Goal: Information Seeking & Learning: Learn about a topic

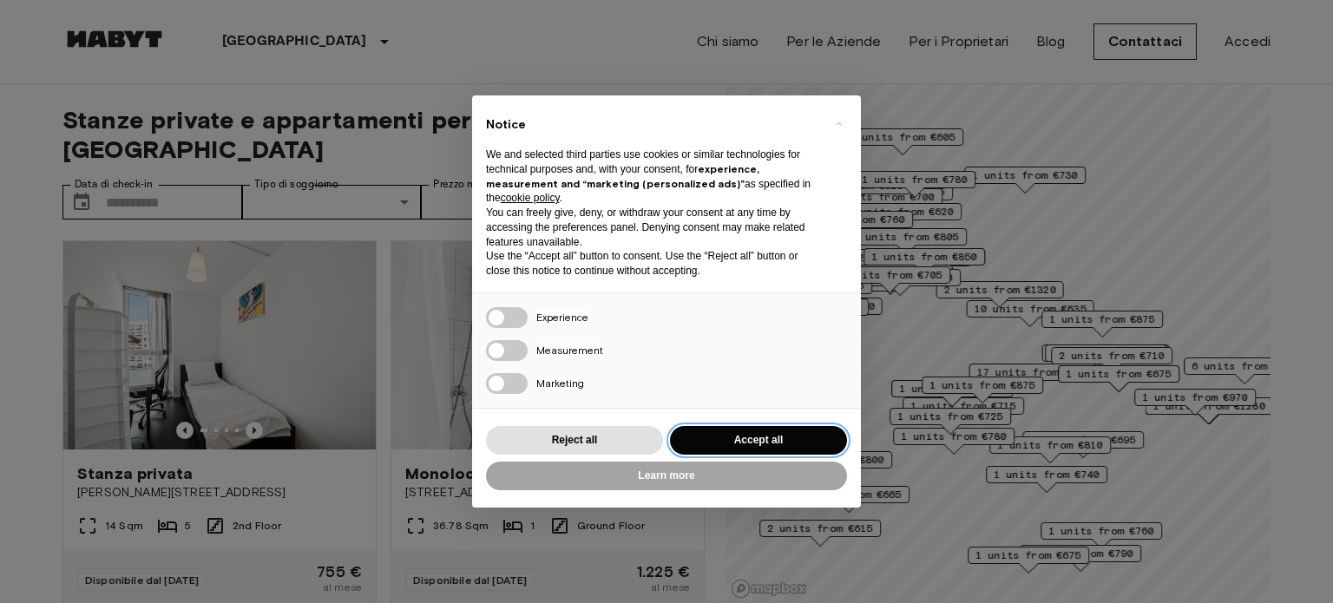
click at [772, 440] on button "Accept all" at bounding box center [758, 440] width 177 height 29
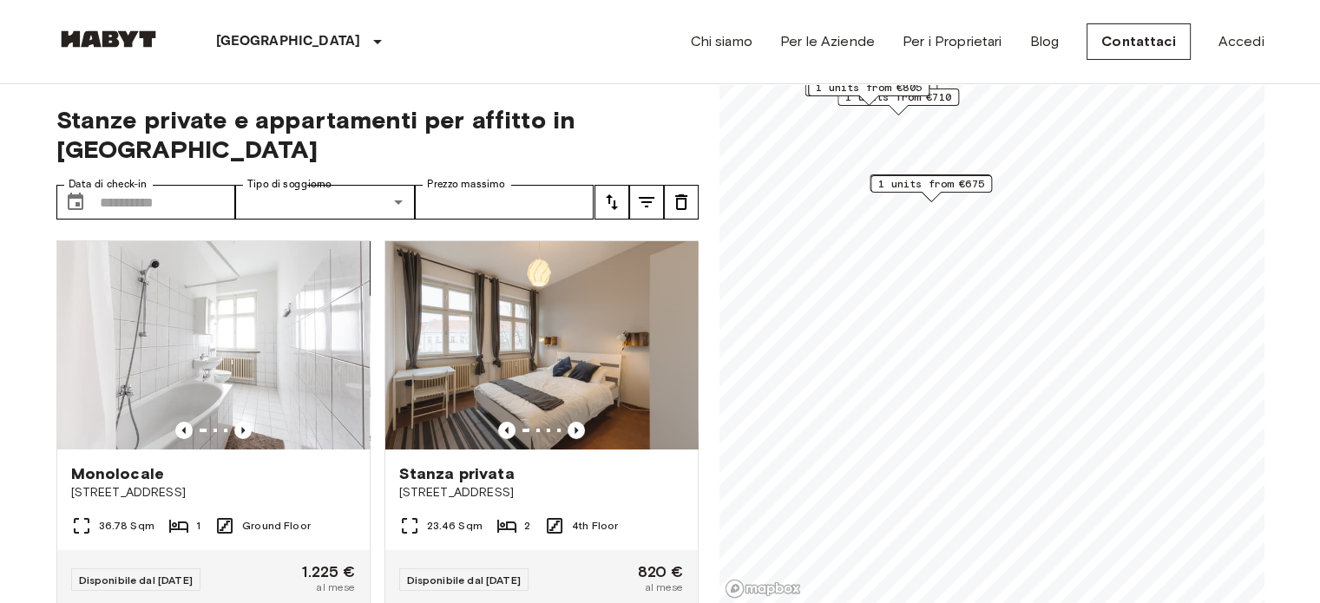
click at [713, 174] on div "Stanze private e appartamenti per affitto in [GEOGRAPHIC_DATA] Data di check-in…" at bounding box center [660, 344] width 1208 height 520
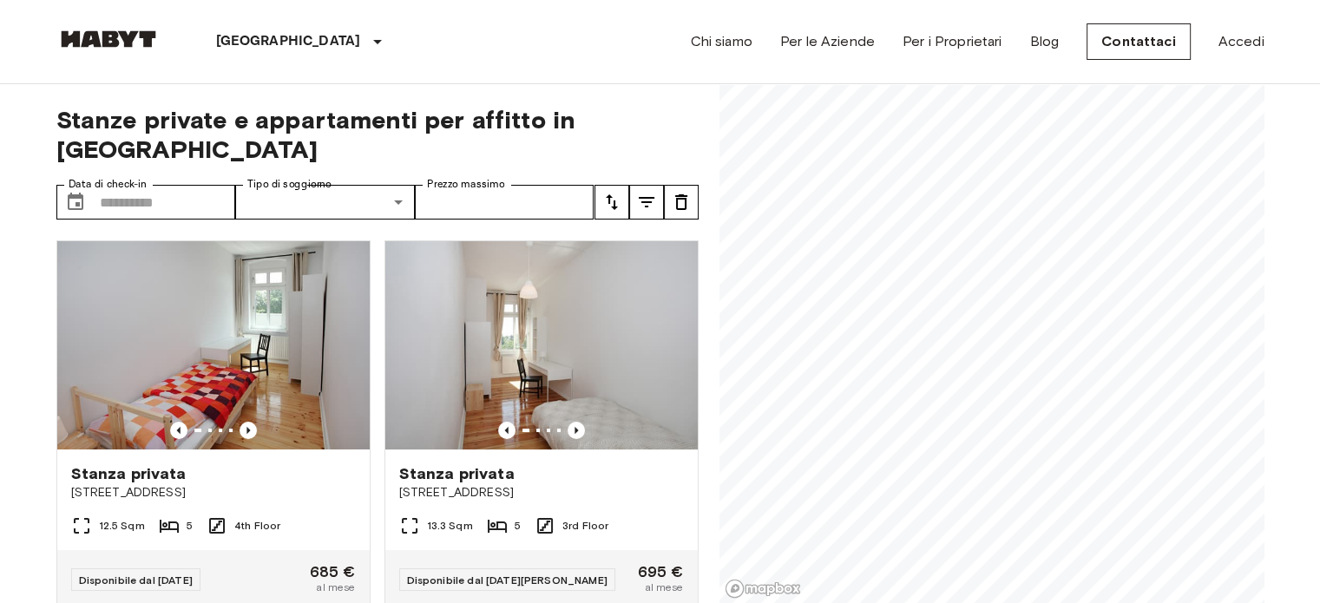
click at [647, 204] on div "Stanze private e appartamenti per affitto in [GEOGRAPHIC_DATA] Data di check-in…" at bounding box center [660, 344] width 1208 height 520
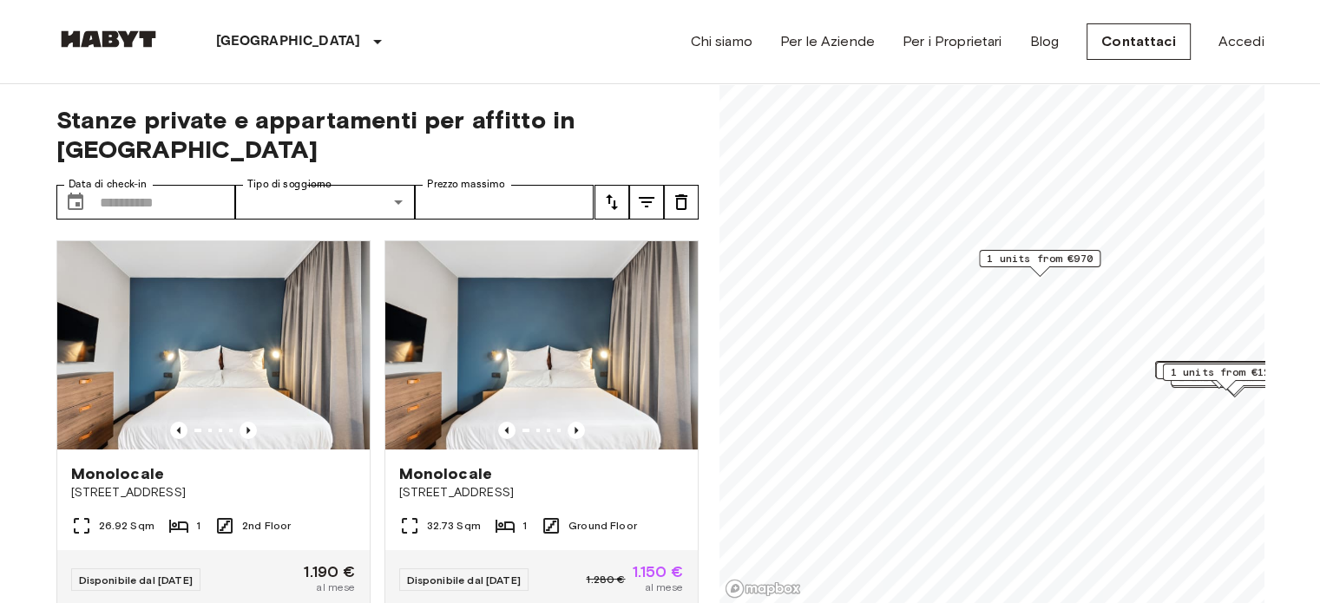
click at [1036, 256] on span "1 units from €970" at bounding box center [1040, 259] width 106 height 16
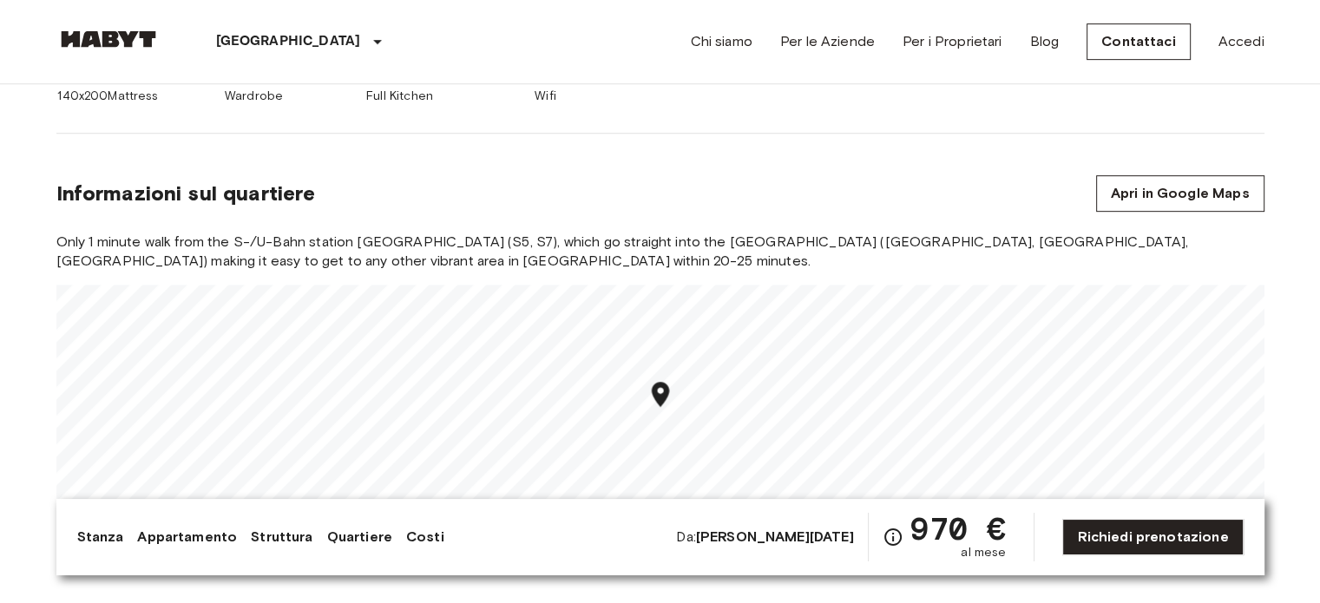
scroll to position [955, 0]
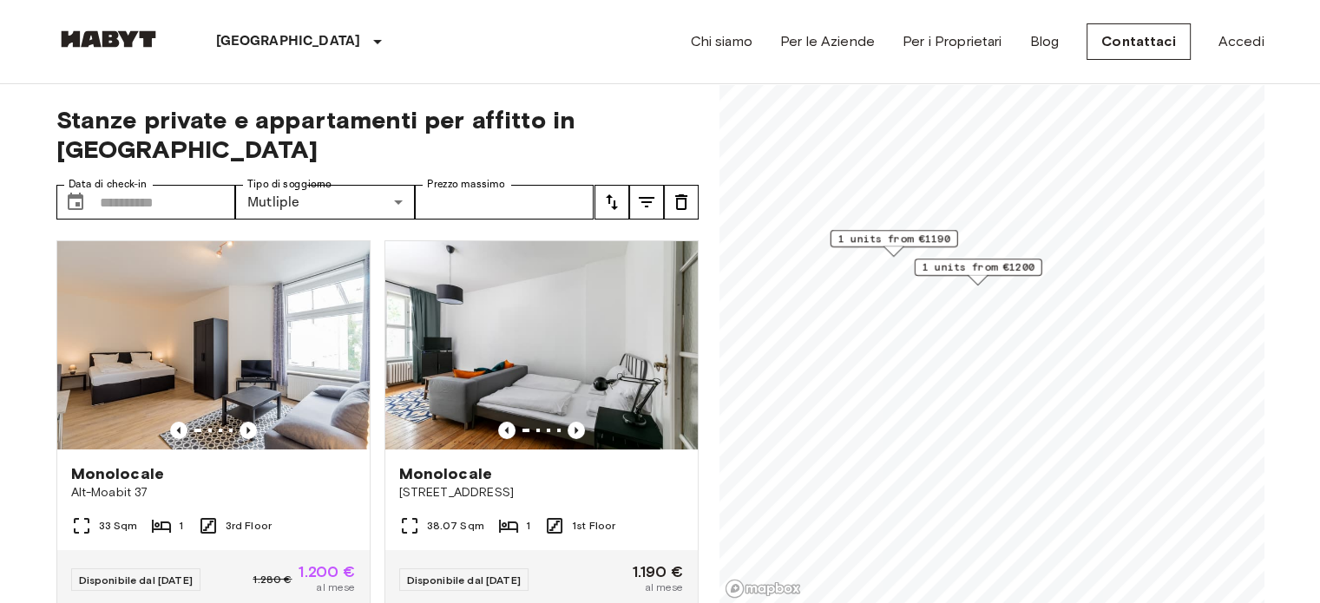
click at [892, 242] on span "1 units from €1190" at bounding box center [893, 239] width 112 height 16
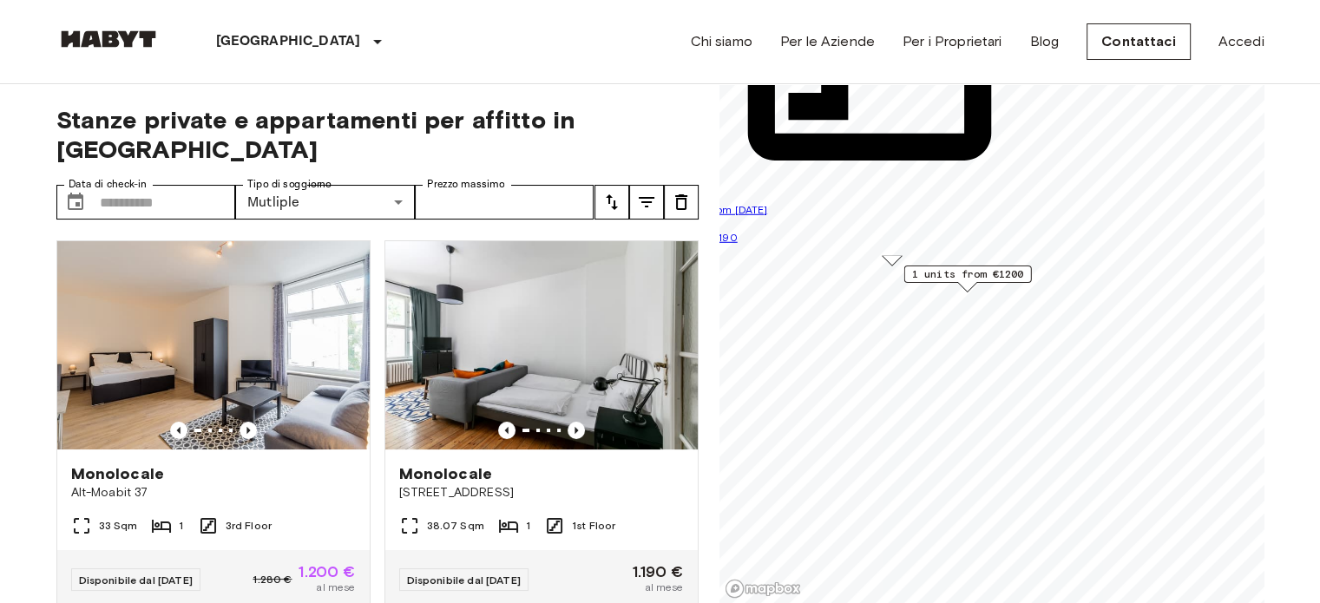
click at [967, 271] on span "1 units from €1200" at bounding box center [967, 274] width 112 height 16
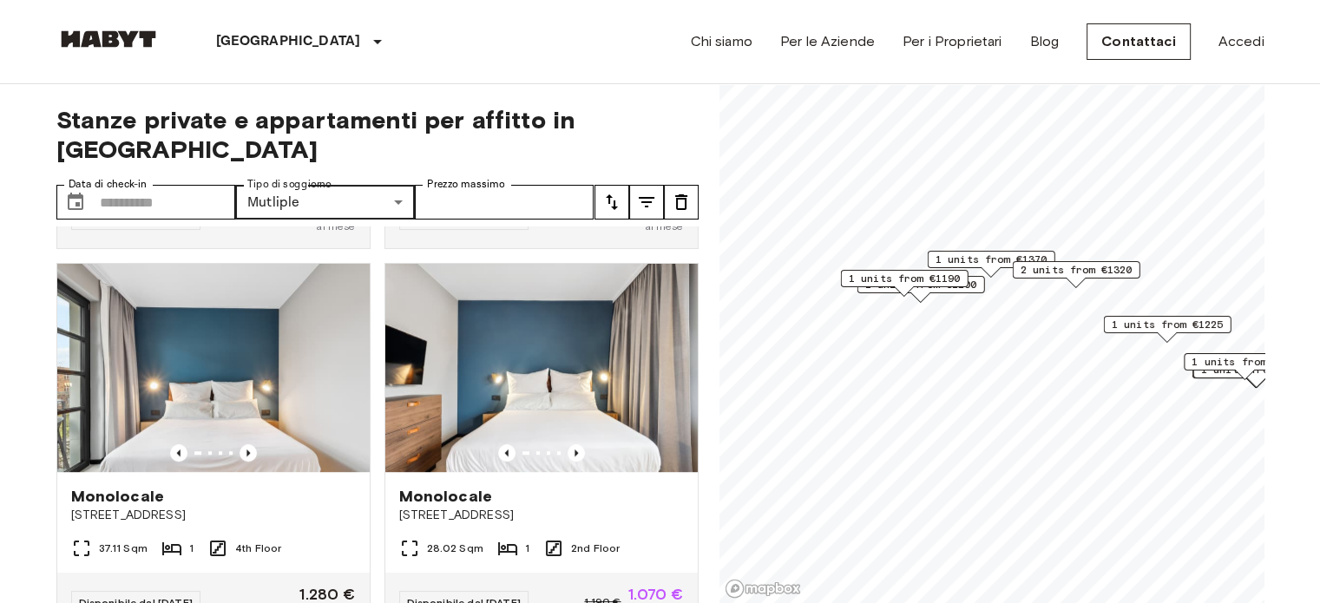
scroll to position [1215, 0]
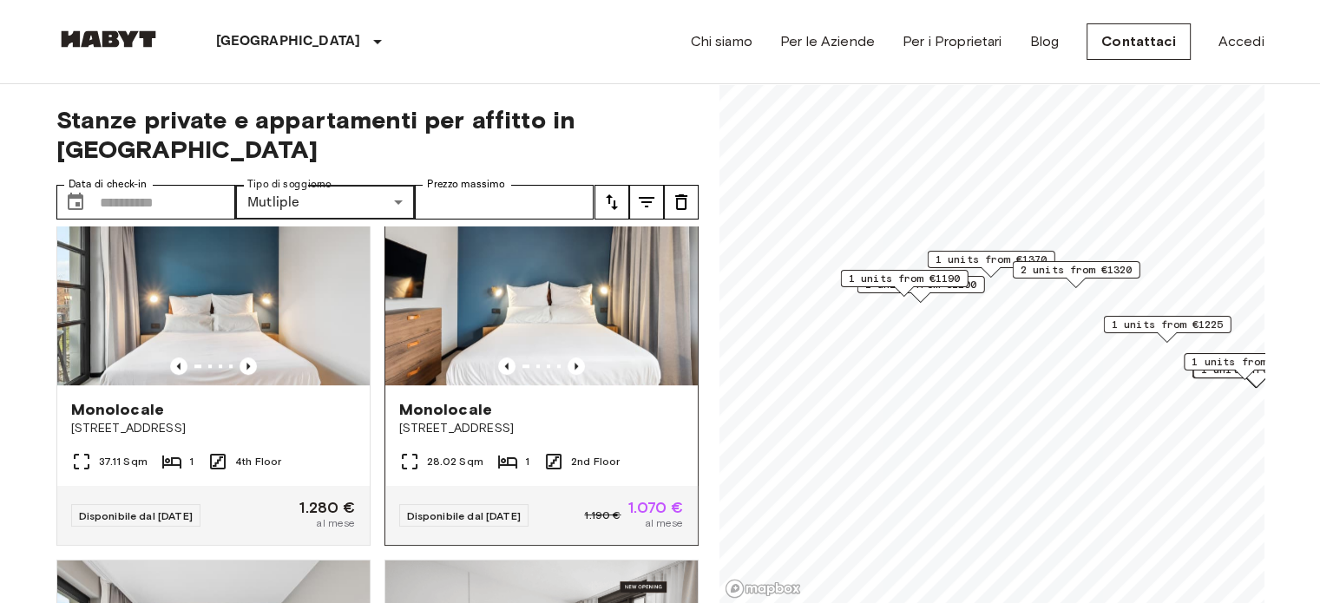
click at [529, 326] on img at bounding box center [541, 281] width 312 height 208
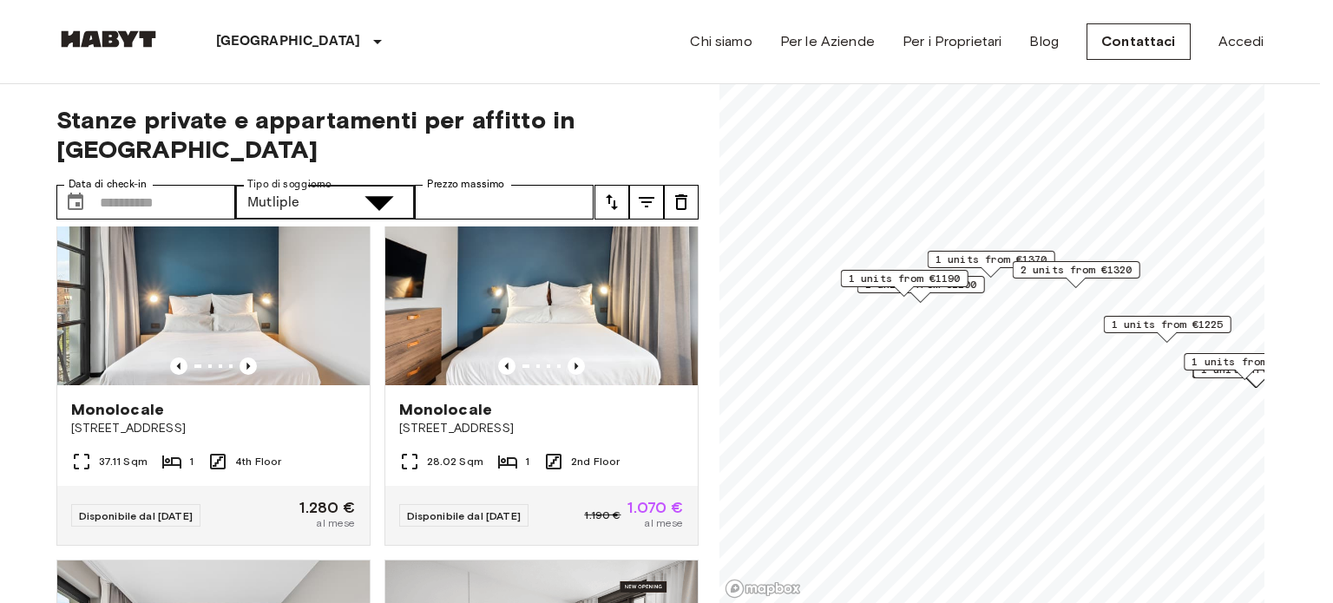
type input "******"
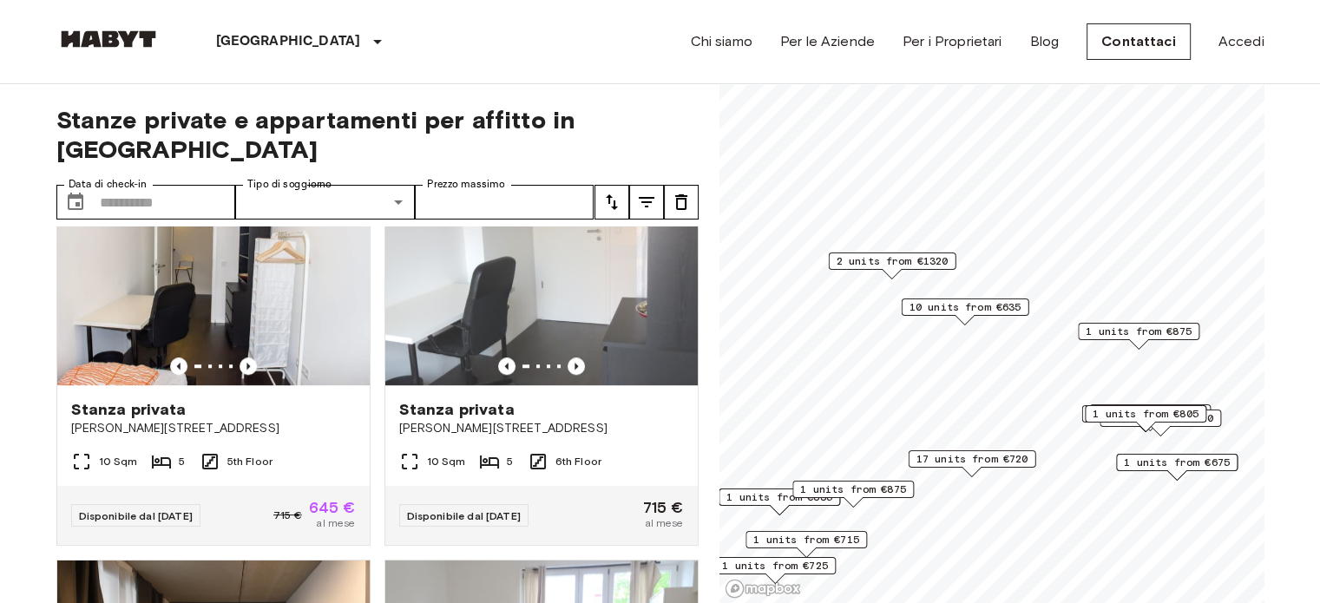
scroll to position [823, 0]
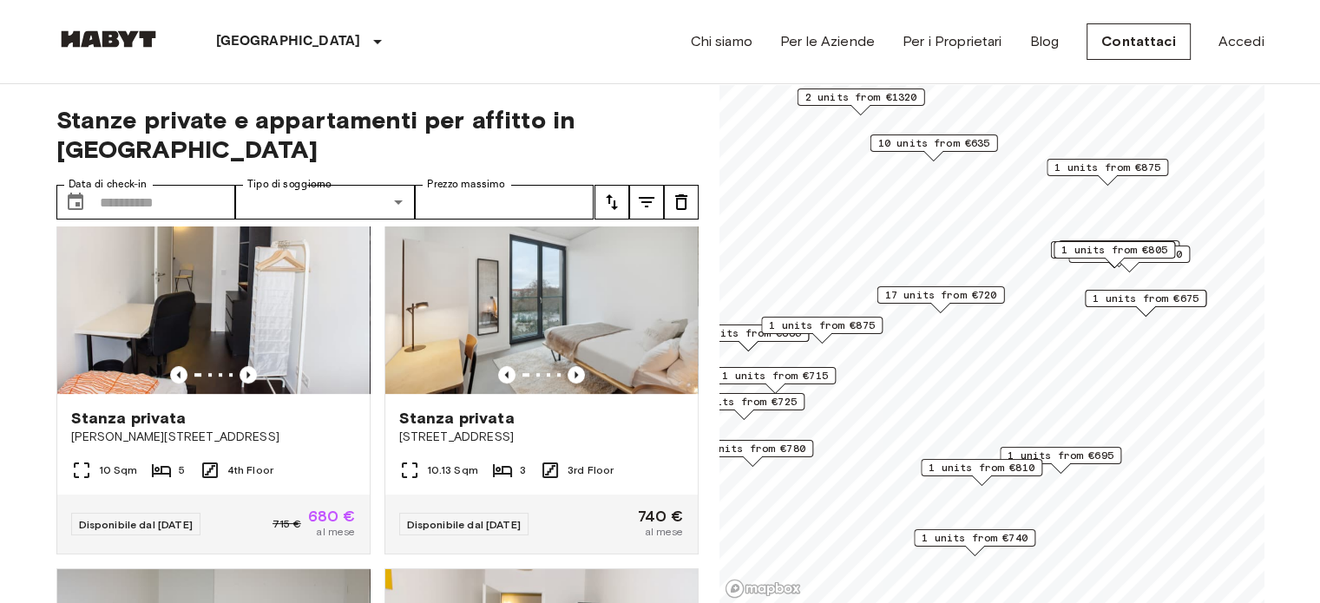
scroll to position [1215, 0]
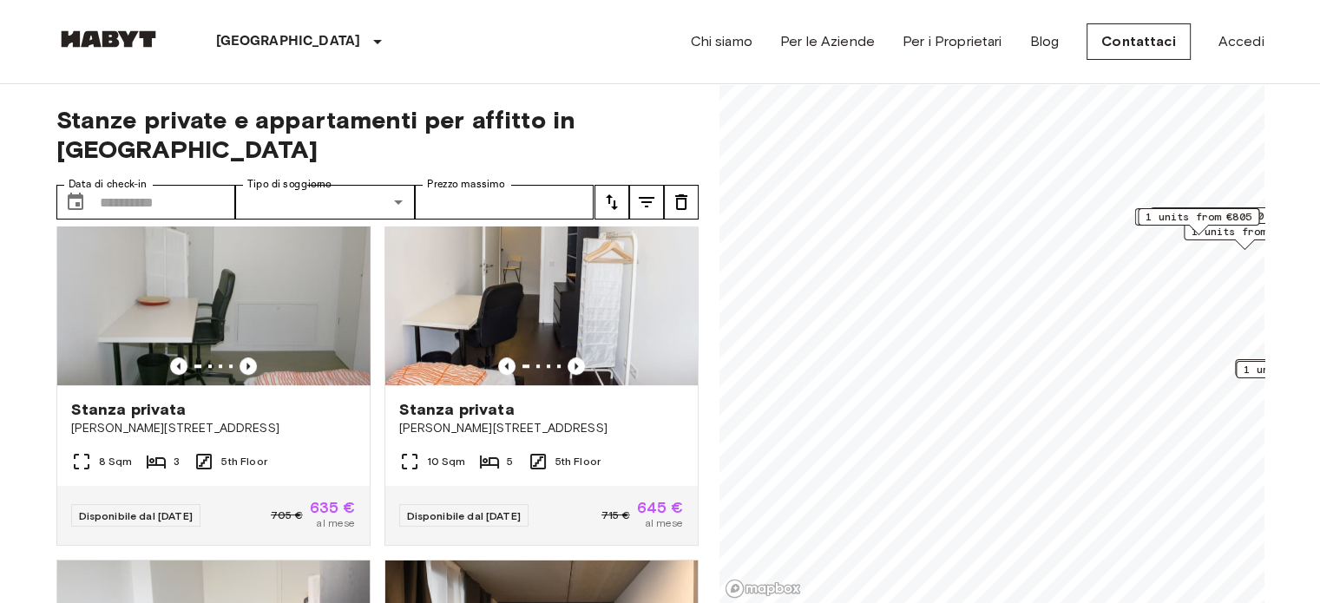
scroll to position [817, 0]
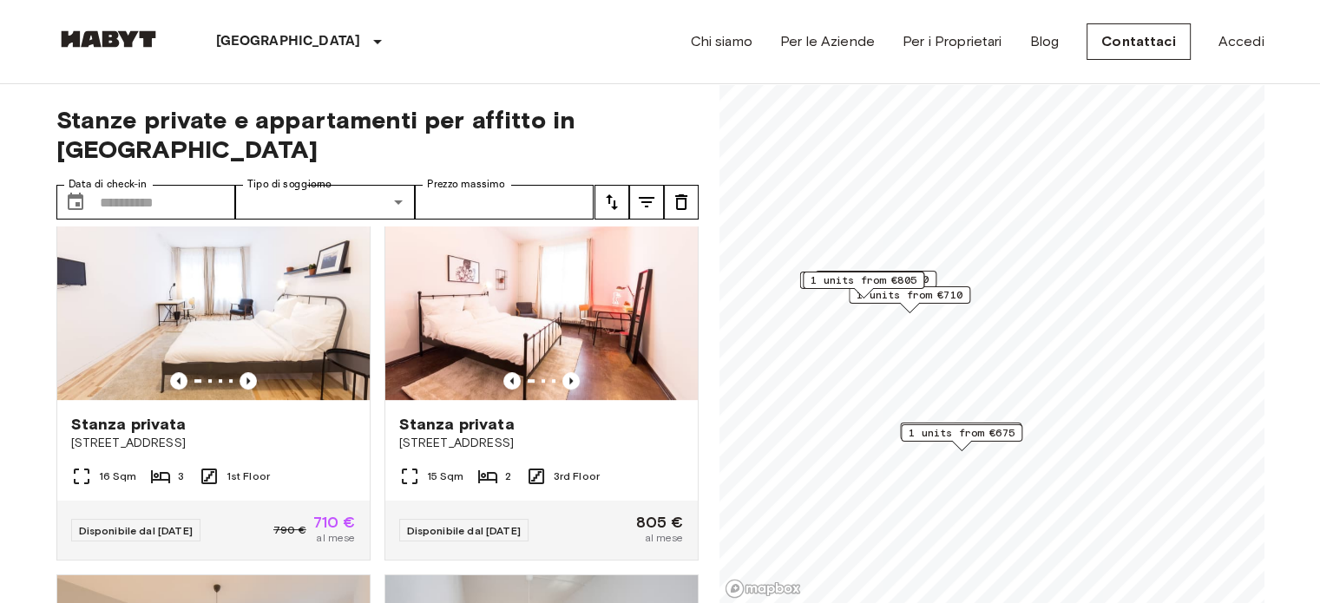
click at [916, 297] on div "1 units from €805" at bounding box center [864, 285] width 122 height 27
click at [910, 305] on div "Map marker" at bounding box center [909, 308] width 19 height 10
click at [919, 295] on div "1 units from €805" at bounding box center [864, 285] width 122 height 27
click at [953, 298] on span "1 units from €710" at bounding box center [910, 295] width 106 height 16
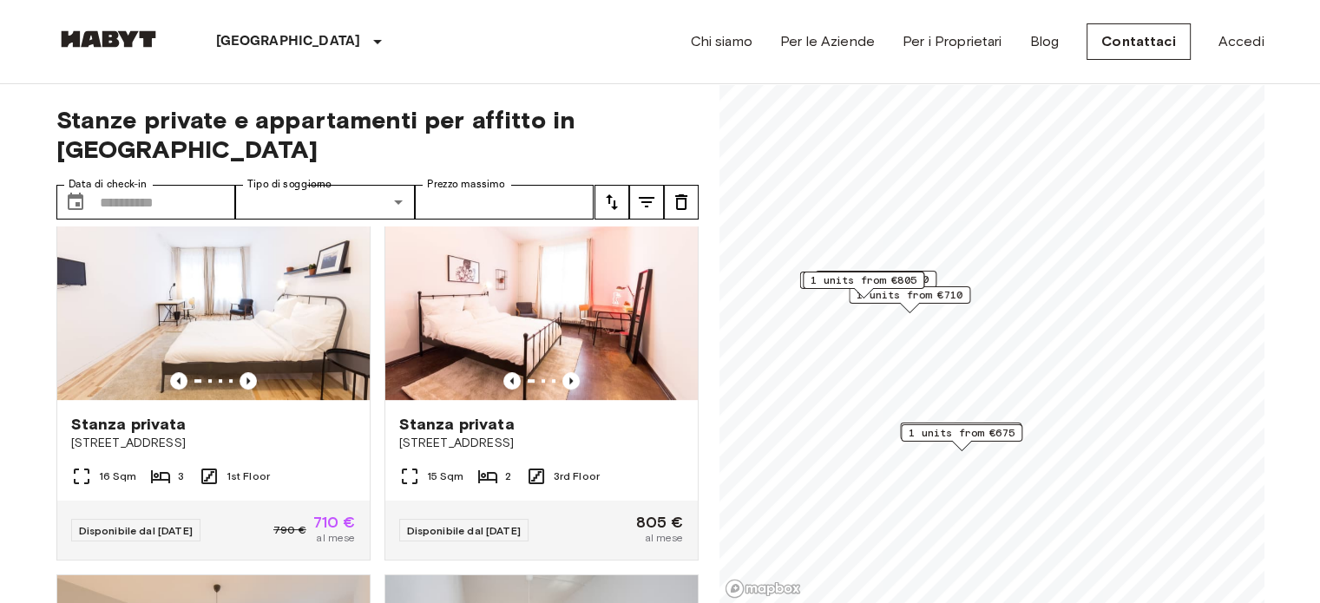
click at [906, 282] on span "1 units from €805" at bounding box center [864, 281] width 106 height 16
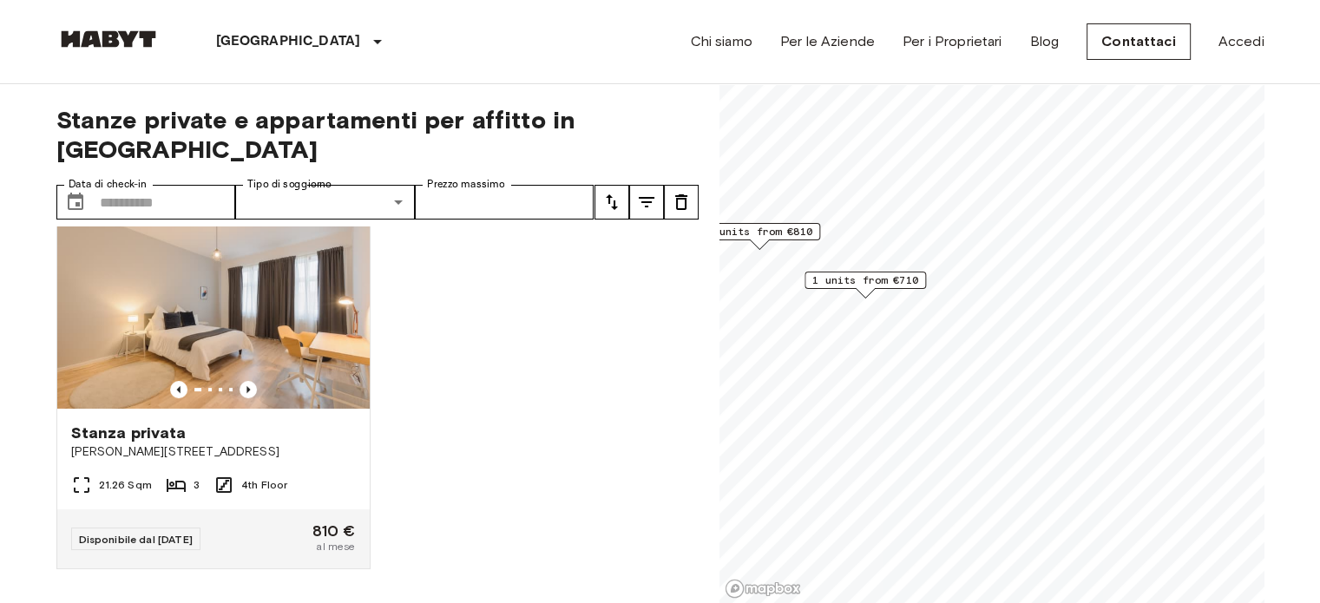
scroll to position [32, 0]
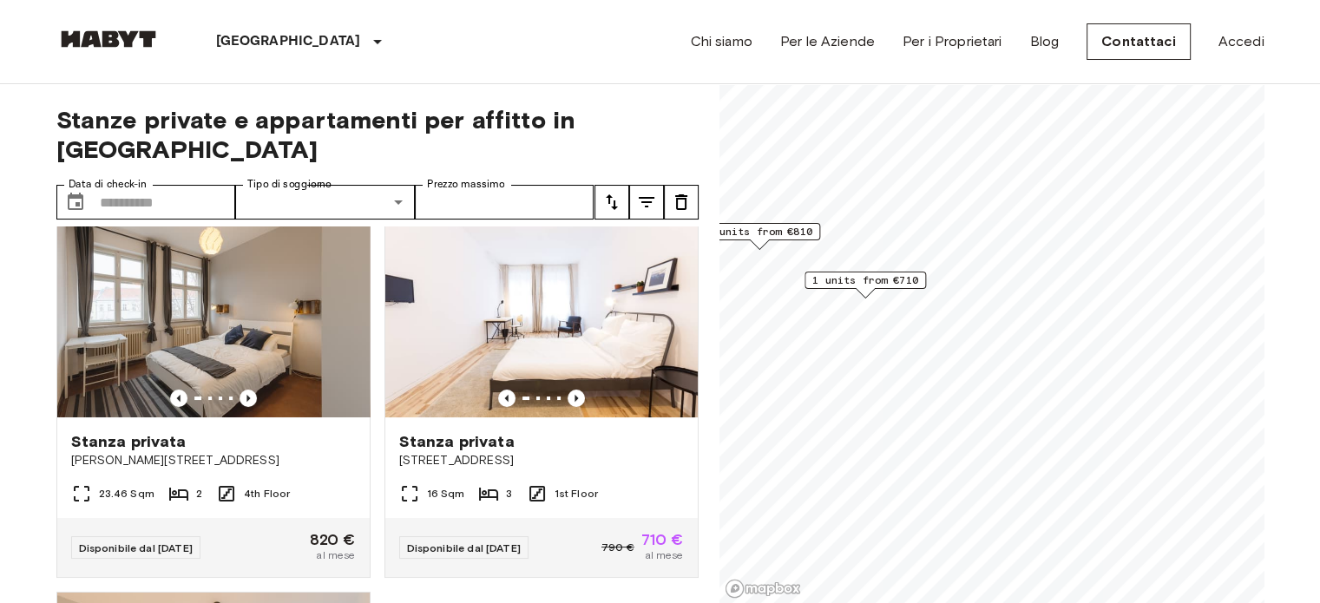
click at [802, 231] on span "2 units from €810" at bounding box center [759, 232] width 106 height 16
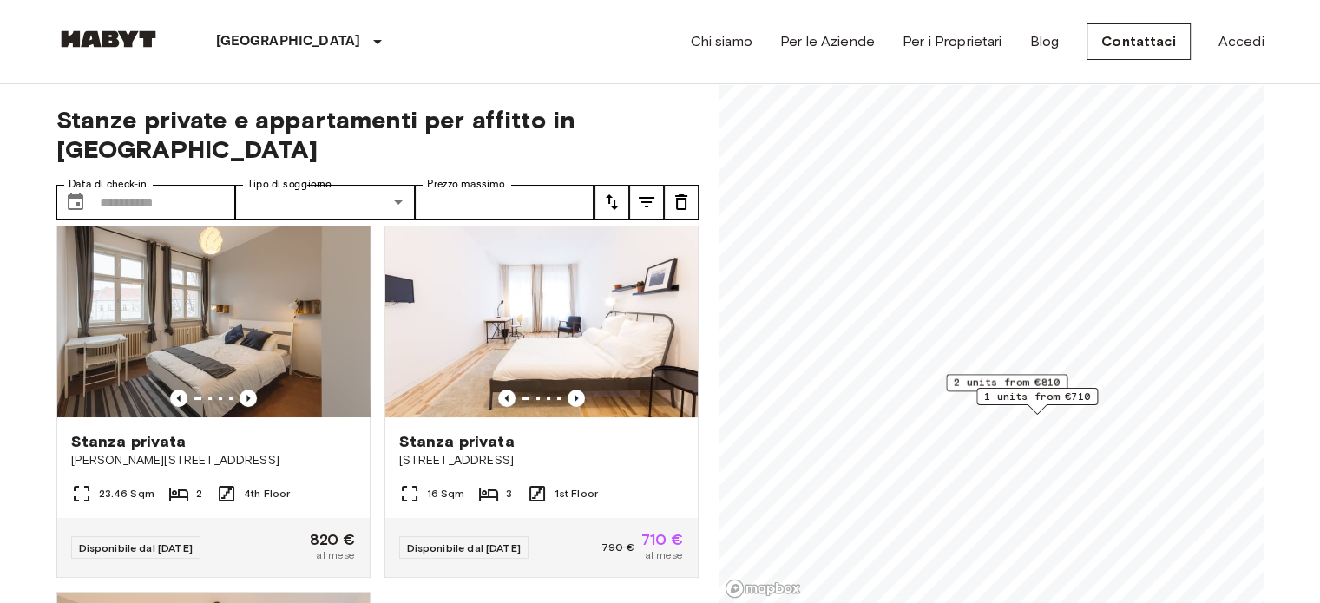
scroll to position [817, 0]
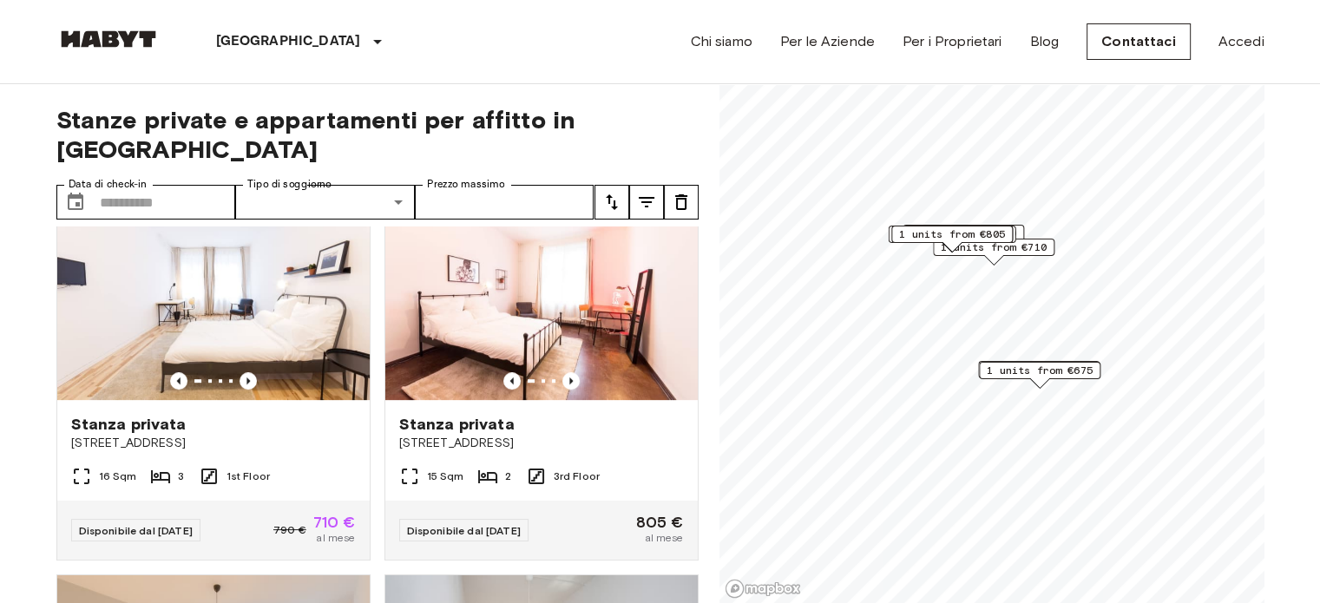
click at [1083, 371] on span "1 units from €675" at bounding box center [1040, 371] width 106 height 16
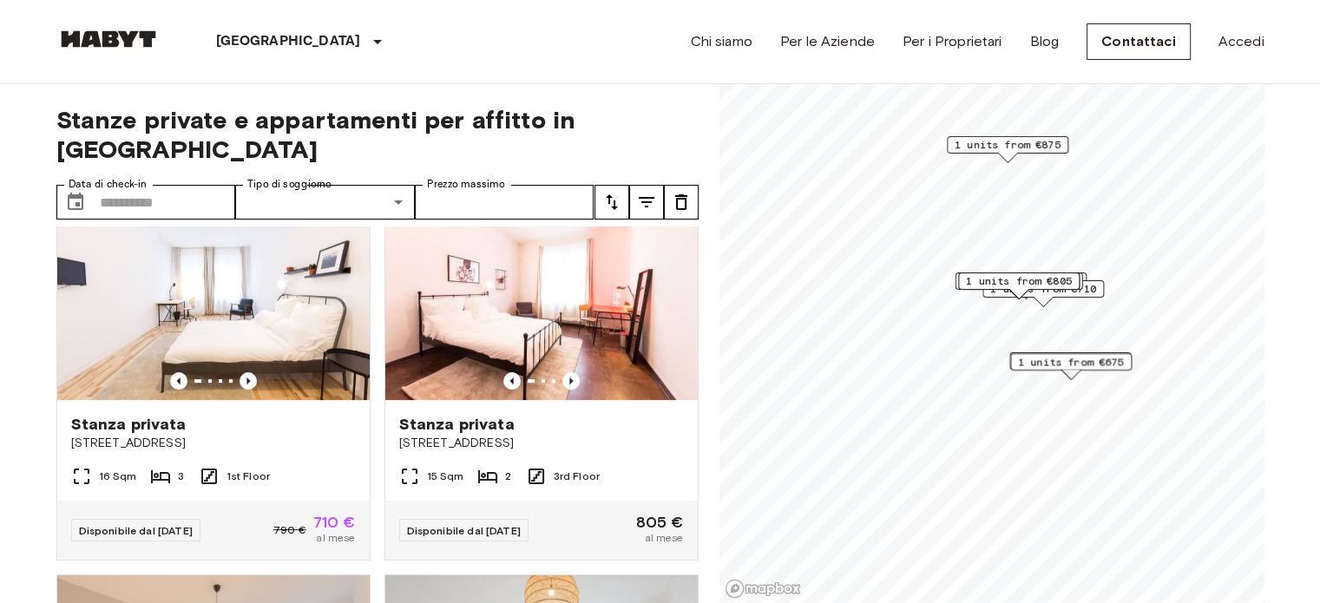
scroll to position [1993, 0]
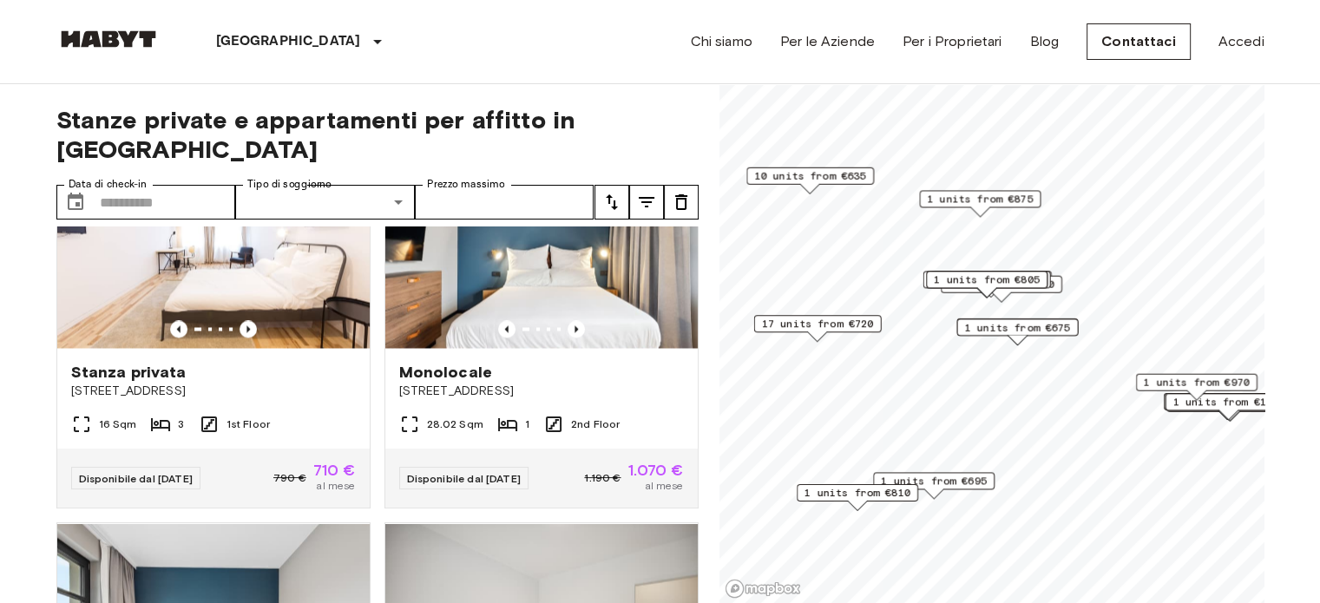
scroll to position [174, 0]
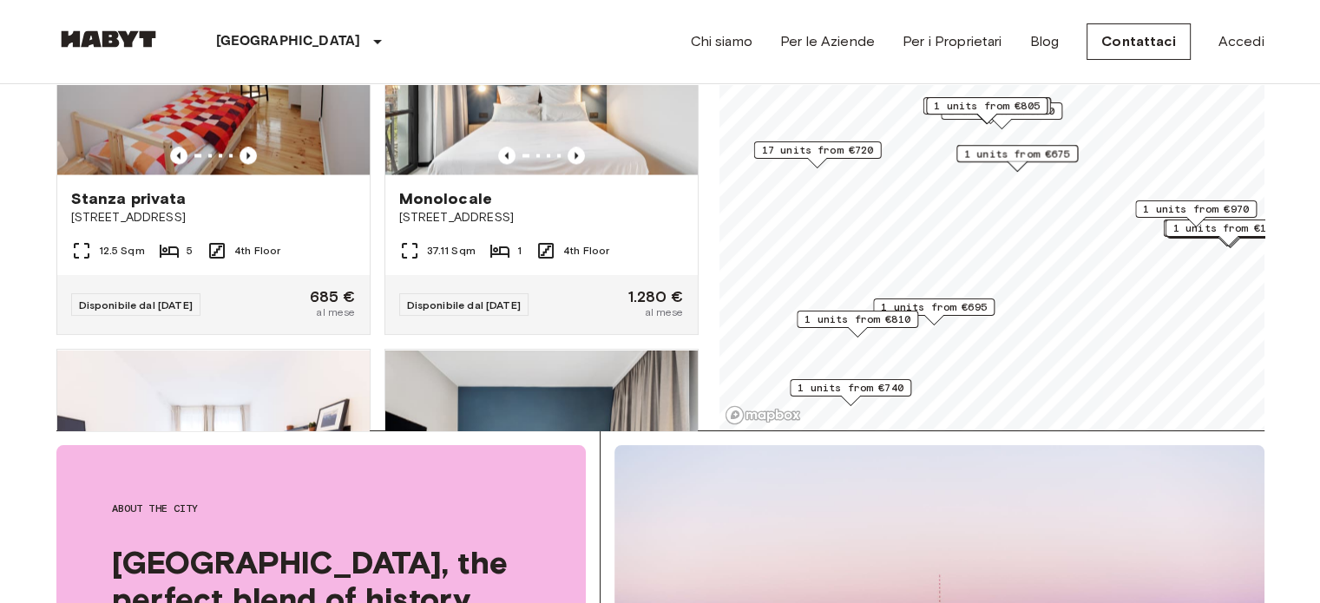
scroll to position [3563, 0]
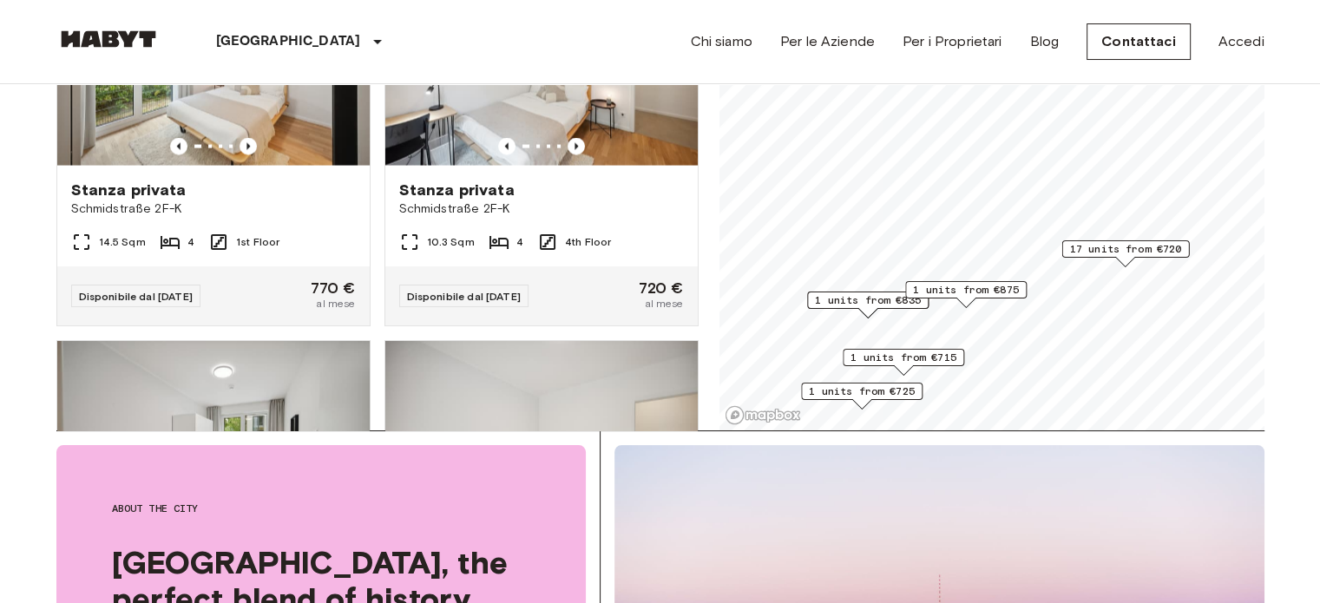
click at [997, 292] on span "1 units from €875" at bounding box center [966, 290] width 106 height 16
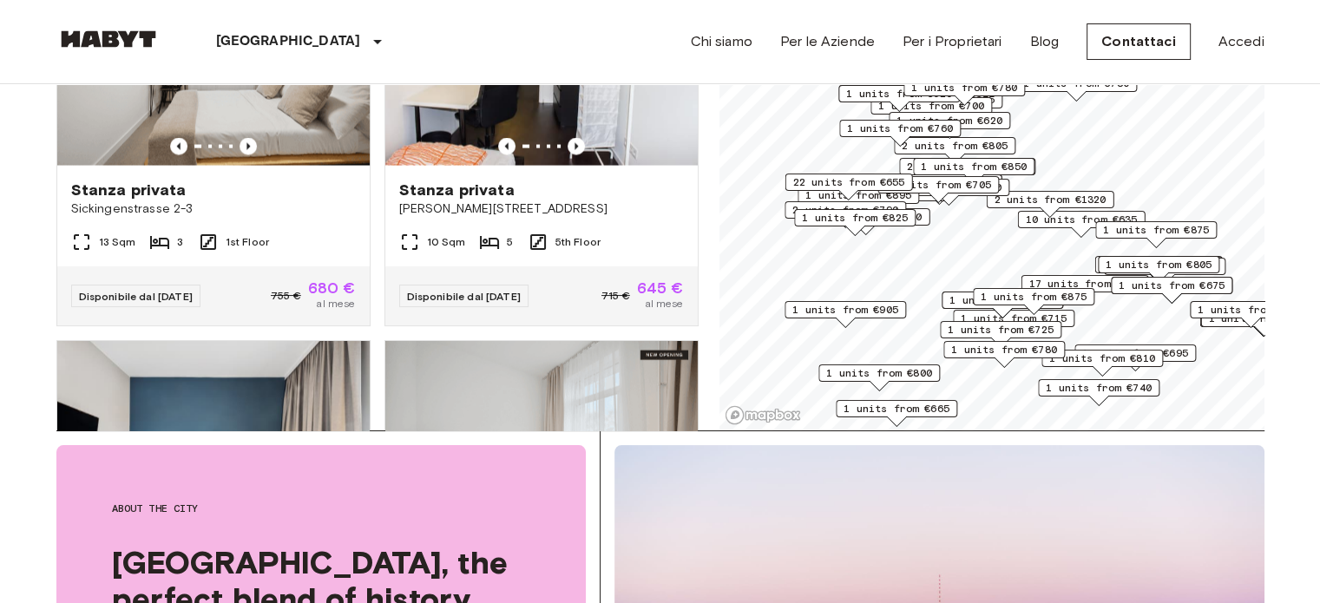
click at [892, 312] on span "1 units from €905" at bounding box center [845, 310] width 106 height 16
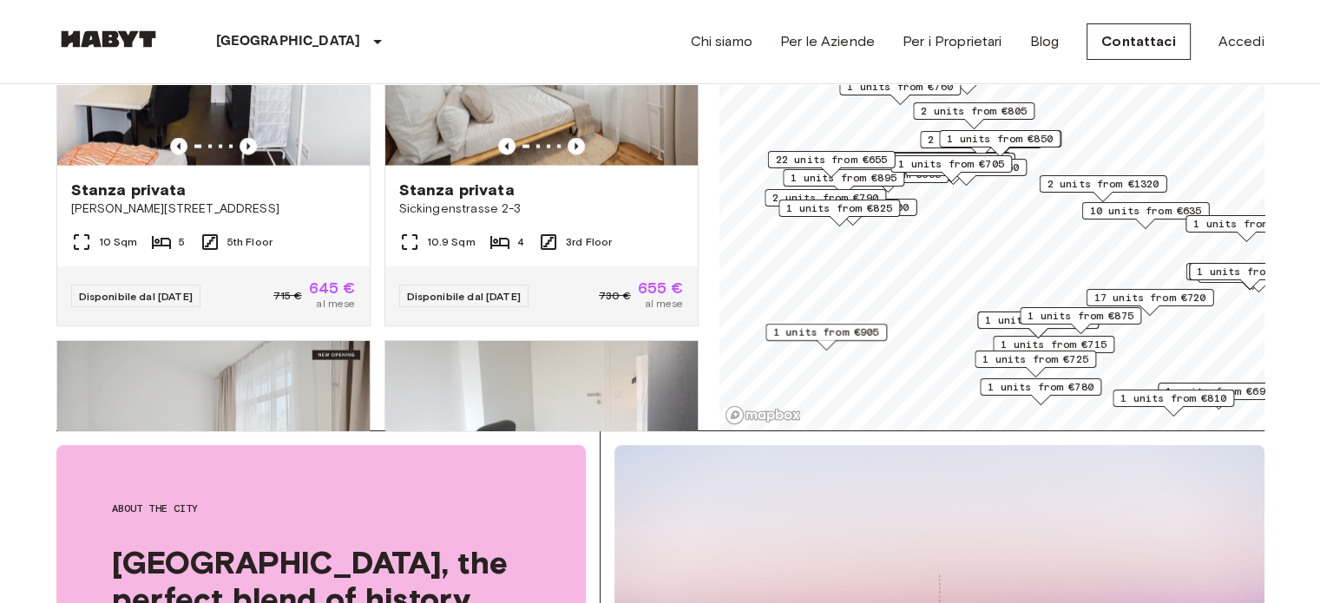
scroll to position [3170, 0]
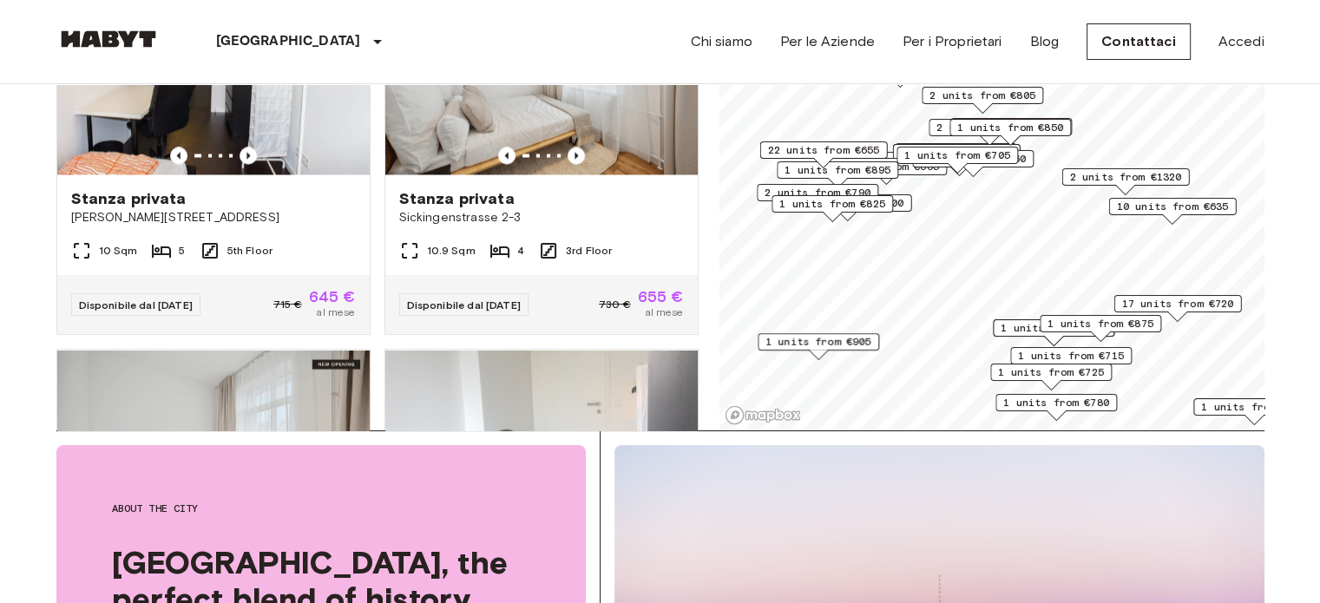
scroll to position [2778, 0]
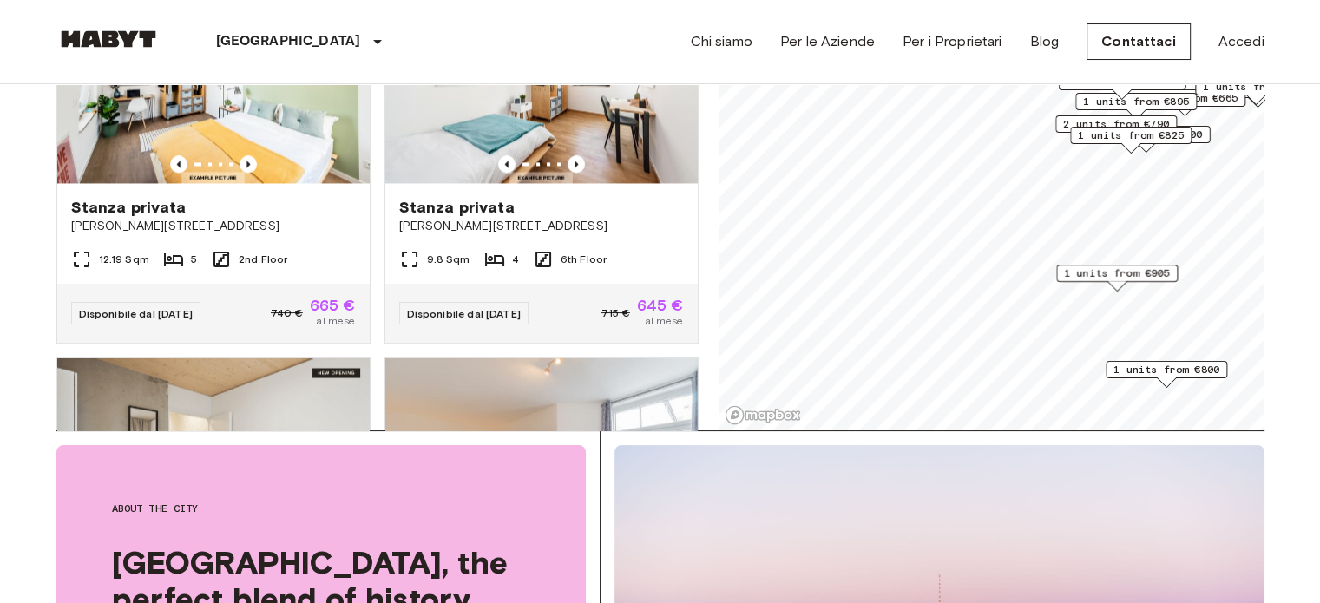
scroll to position [1601, 0]
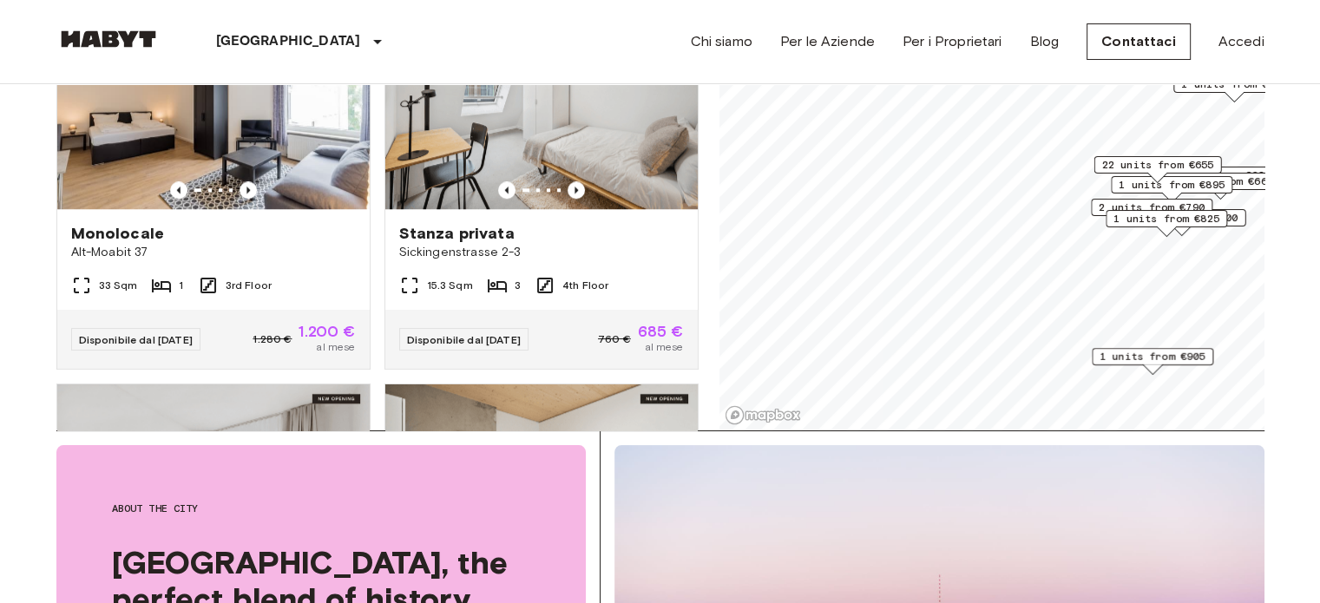
scroll to position [817, 0]
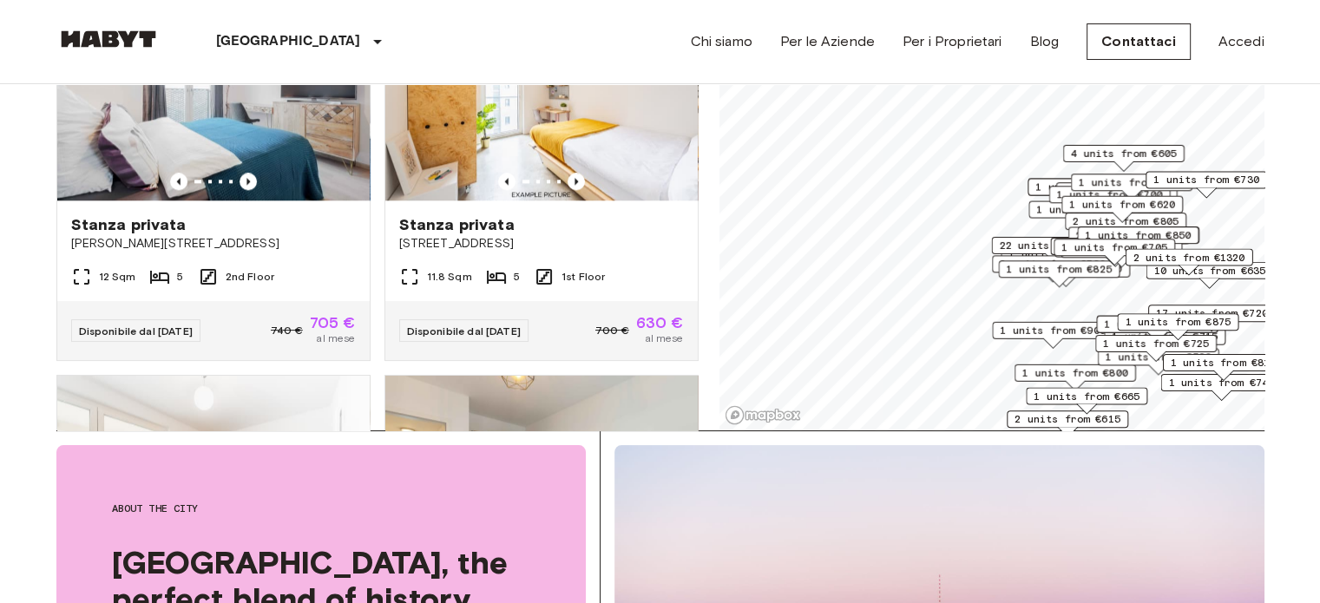
scroll to position [3563, 0]
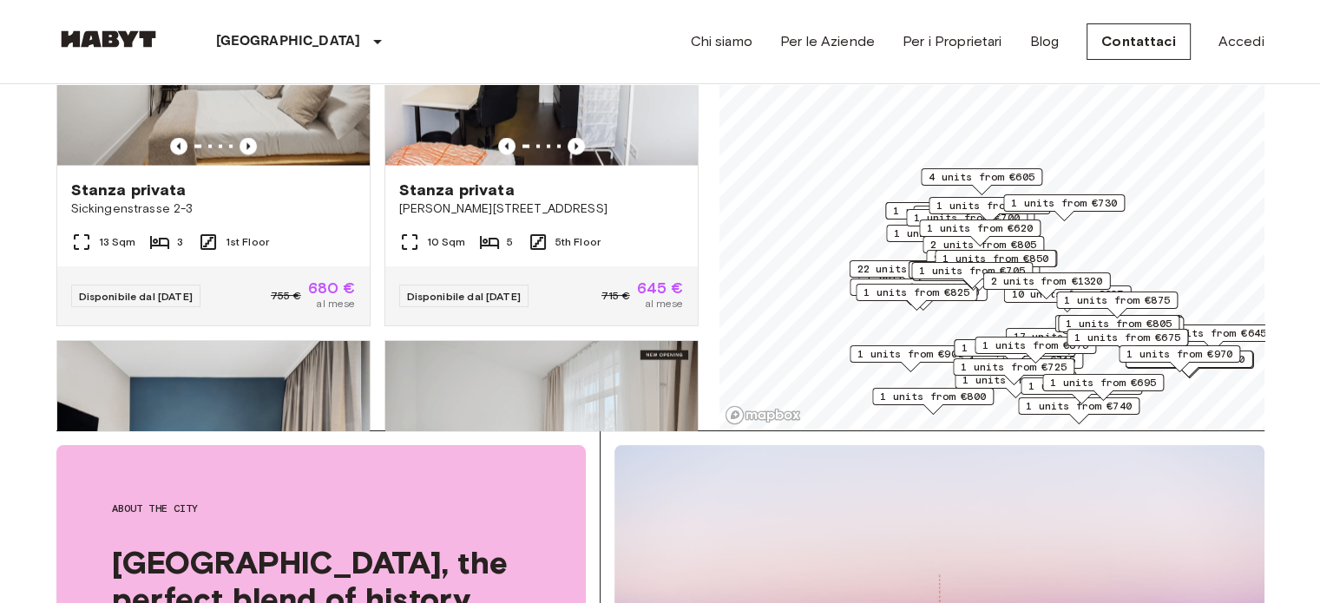
scroll to position [87, 0]
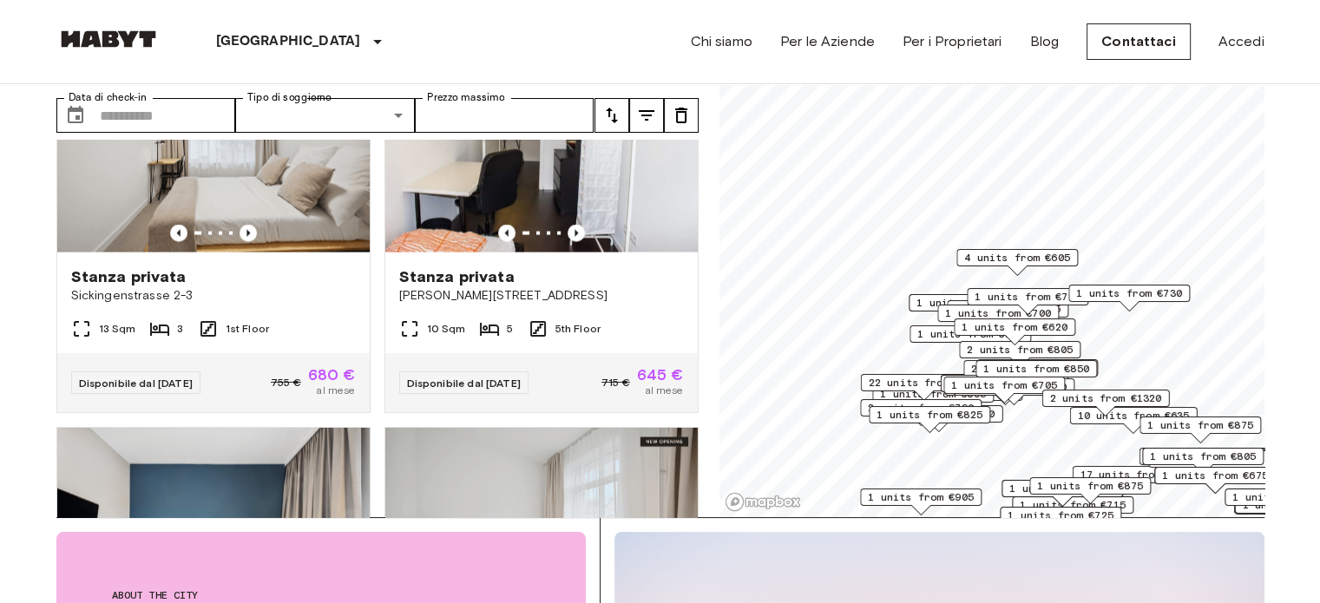
scroll to position [3170, 0]
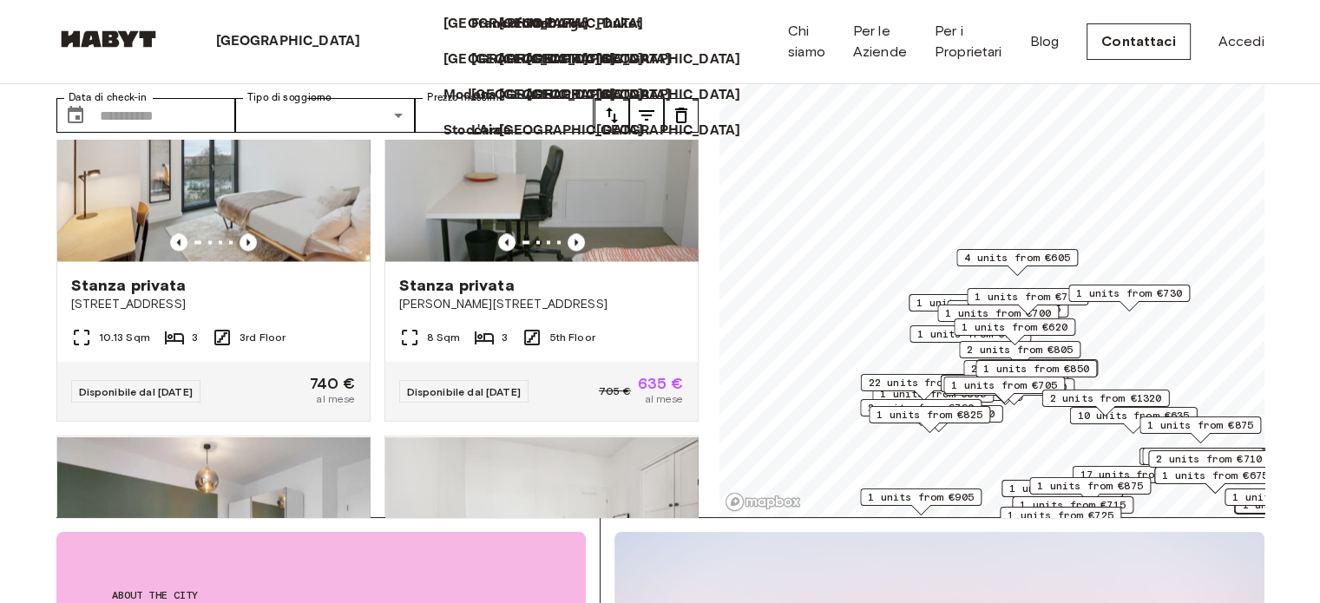
scroll to position [3955, 0]
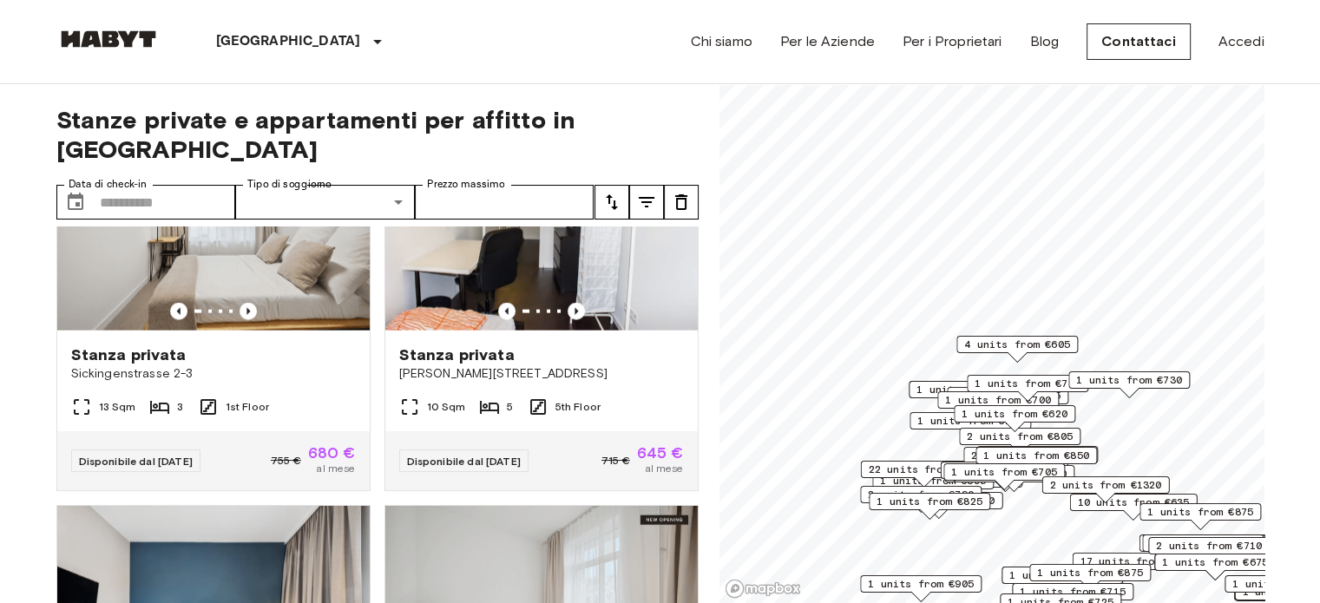
click at [1017, 346] on span "4 units from €605" at bounding box center [1017, 345] width 106 height 16
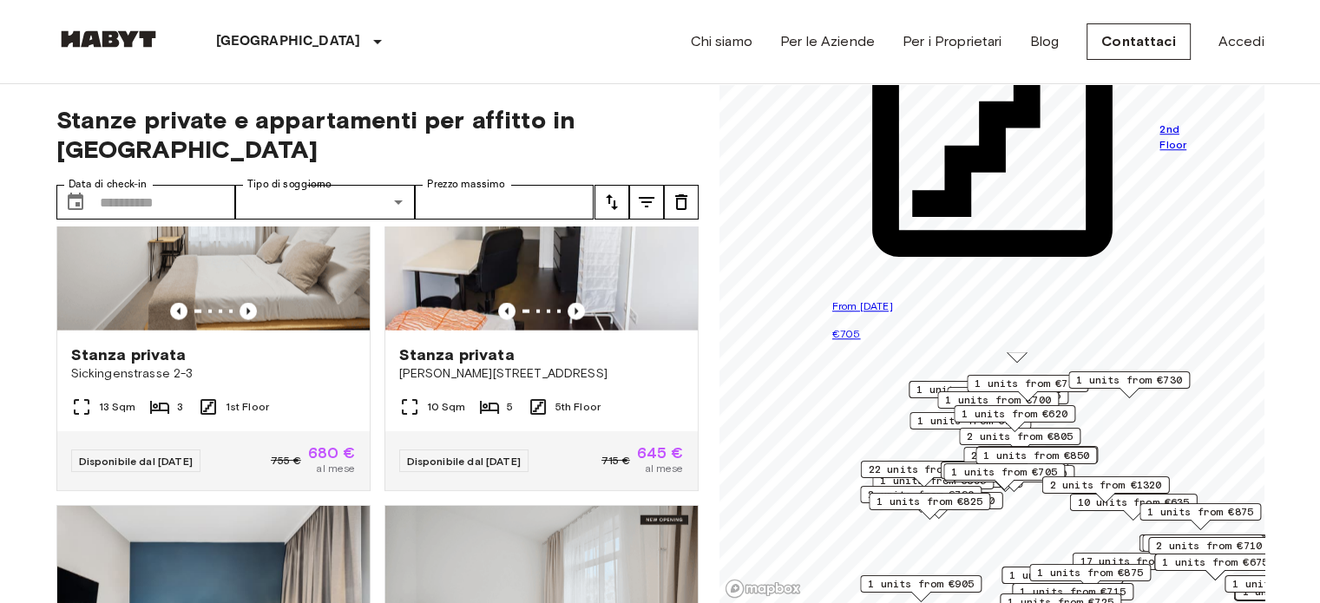
click at [1105, 374] on span "1 units from €730" at bounding box center [1129, 380] width 106 height 16
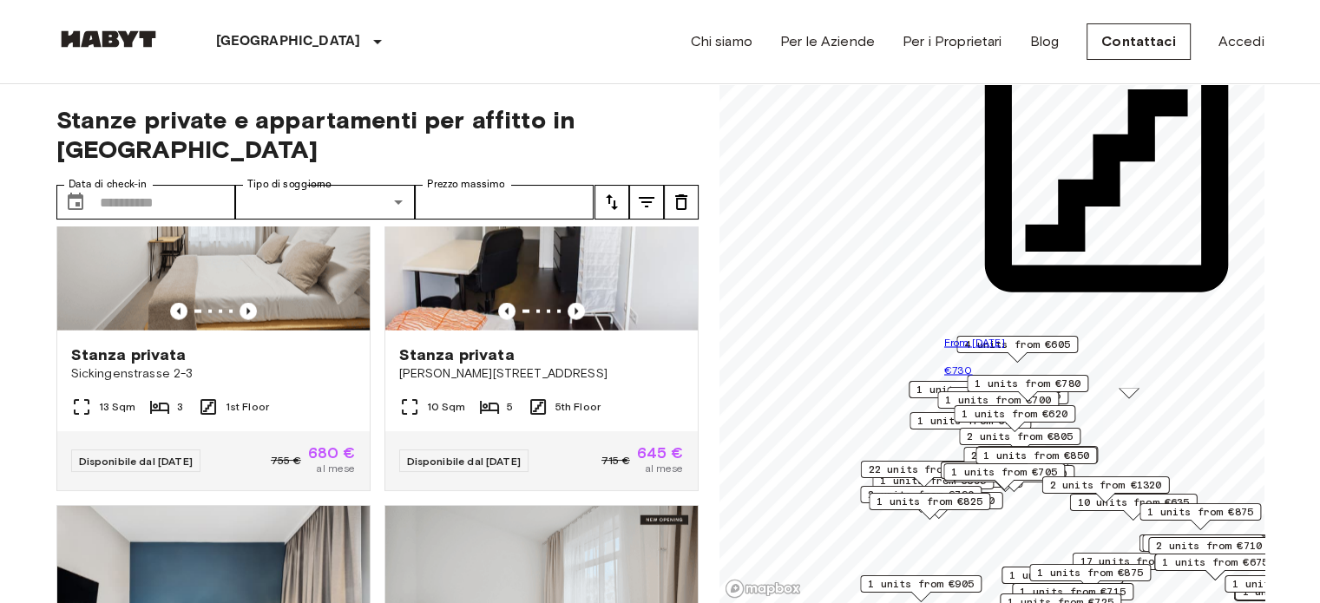
click at [967, 399] on div "1 units from €780" at bounding box center [1028, 388] width 122 height 27
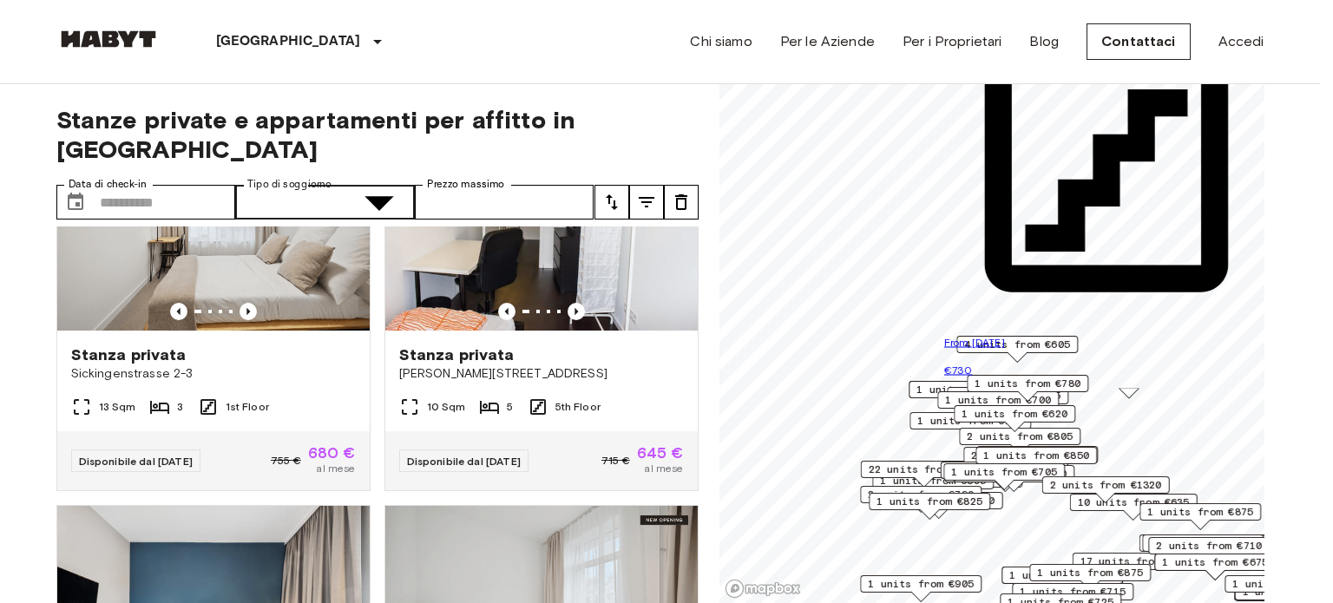
type input "**********"
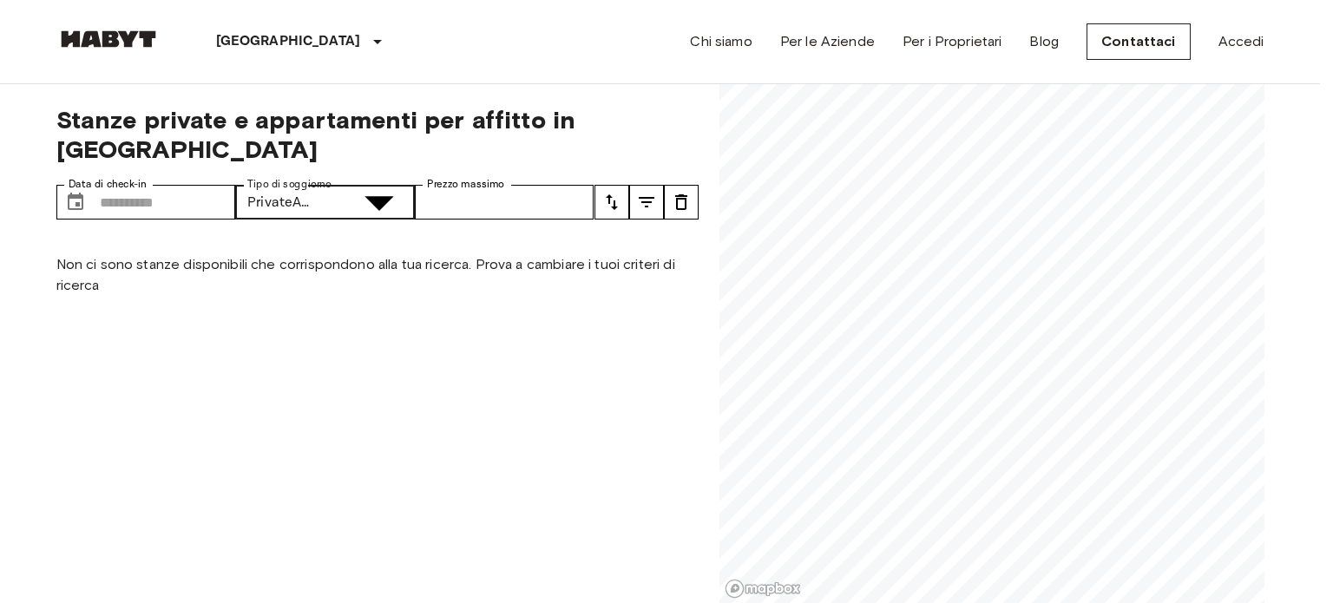
drag, startPoint x: 882, startPoint y: 384, endPoint x: 795, endPoint y: 152, distance: 248.3
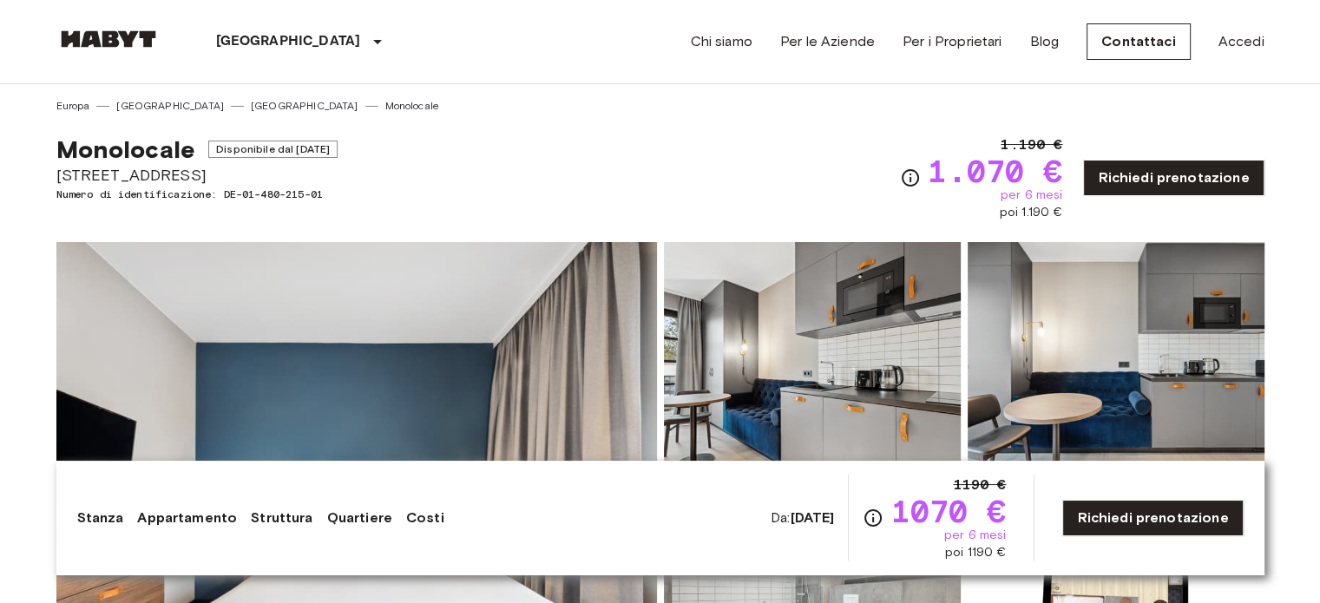
click at [562, 334] on img at bounding box center [356, 473] width 601 height 462
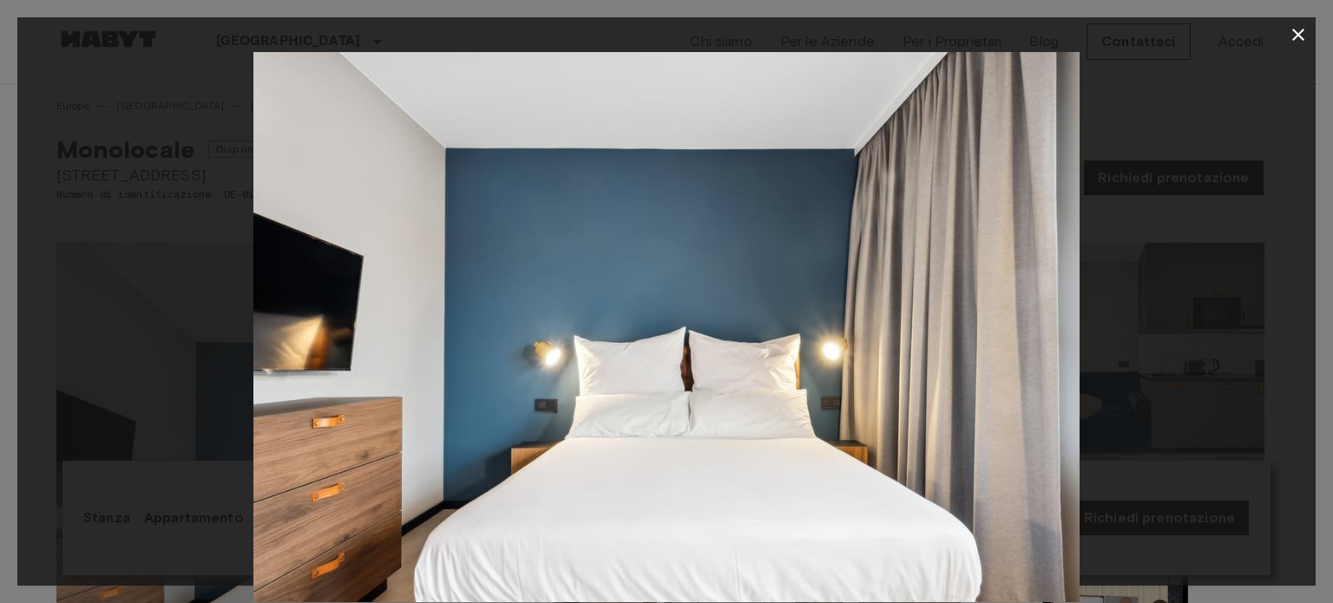
click at [1259, 294] on div at bounding box center [666, 327] width 1298 height 550
click at [1080, 373] on div at bounding box center [666, 327] width 1298 height 550
click at [1301, 38] on icon "button" at bounding box center [1298, 35] width 12 height 12
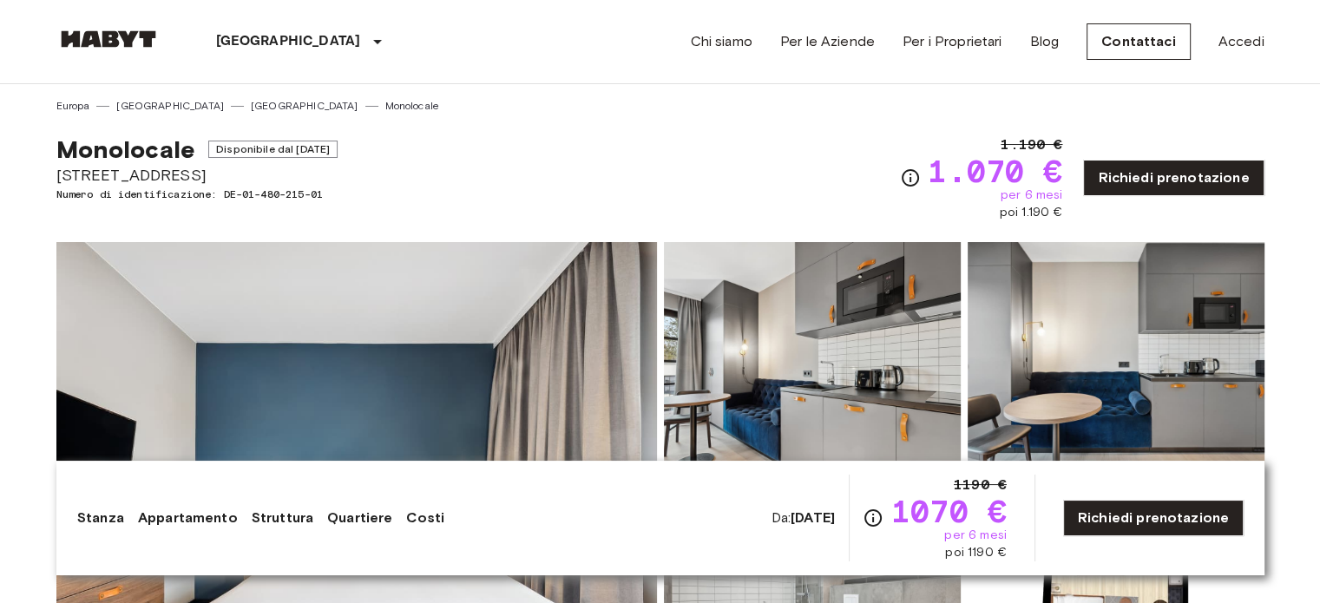
click at [890, 372] on img at bounding box center [812, 355] width 297 height 227
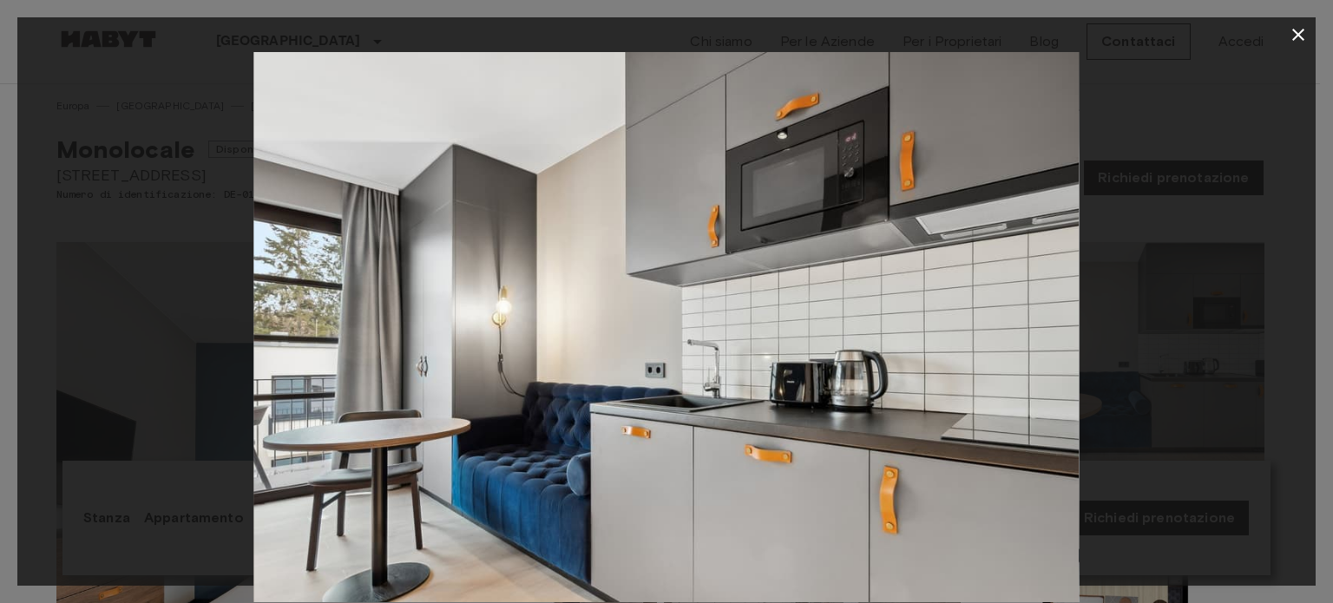
click at [1304, 34] on icon "button" at bounding box center [1298, 34] width 21 height 21
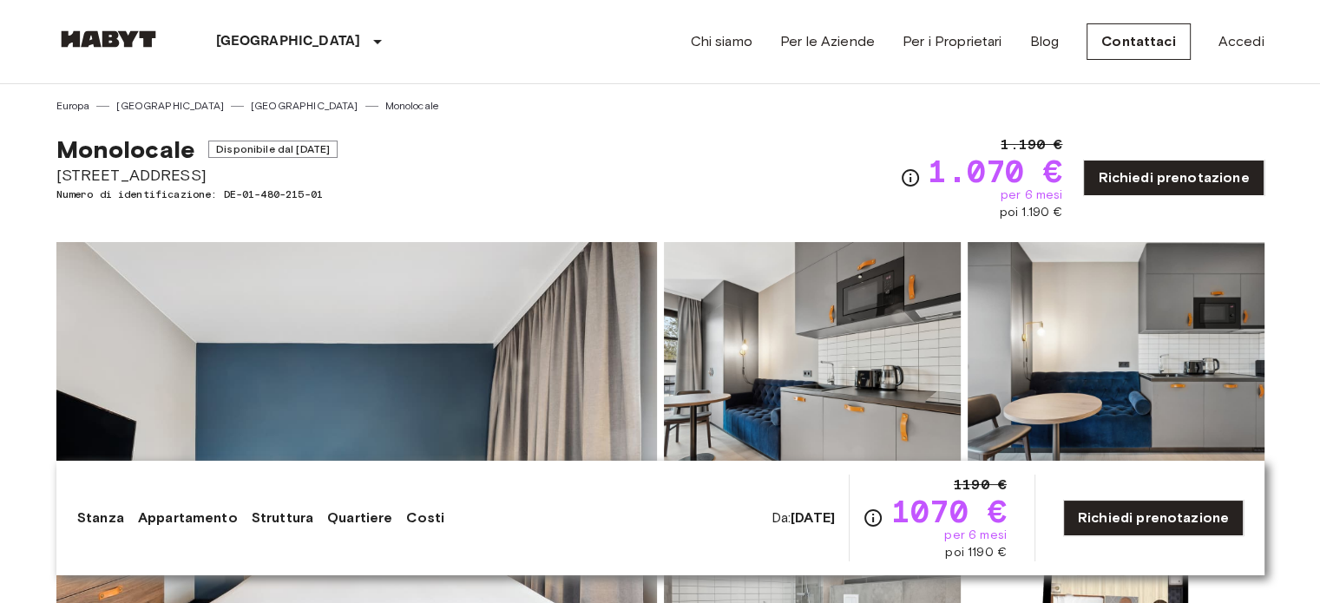
click at [1139, 348] on img at bounding box center [1116, 355] width 297 height 227
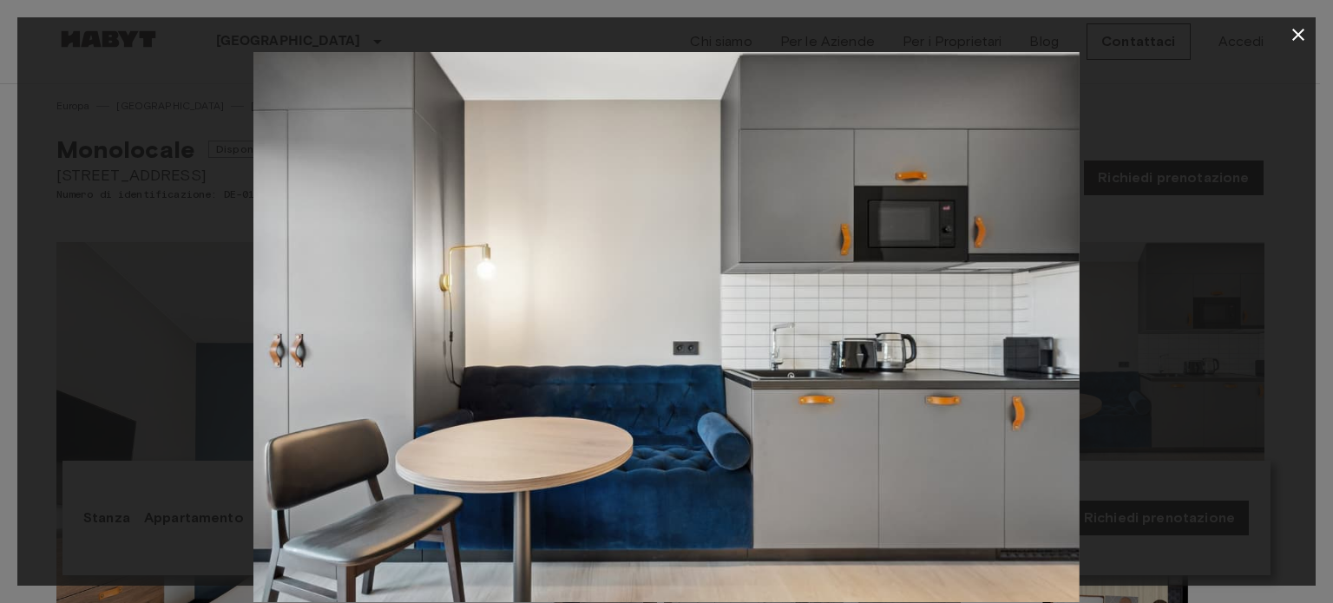
click at [1301, 36] on icon "button" at bounding box center [1298, 35] width 12 height 12
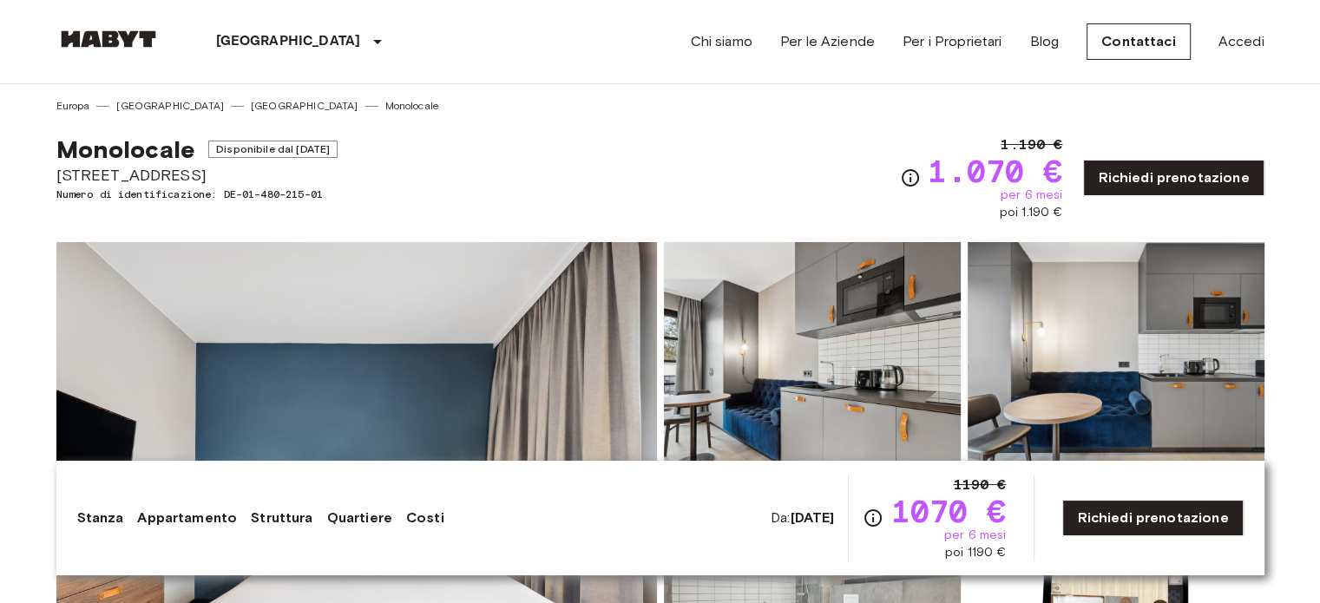
click at [584, 344] on img at bounding box center [356, 473] width 601 height 462
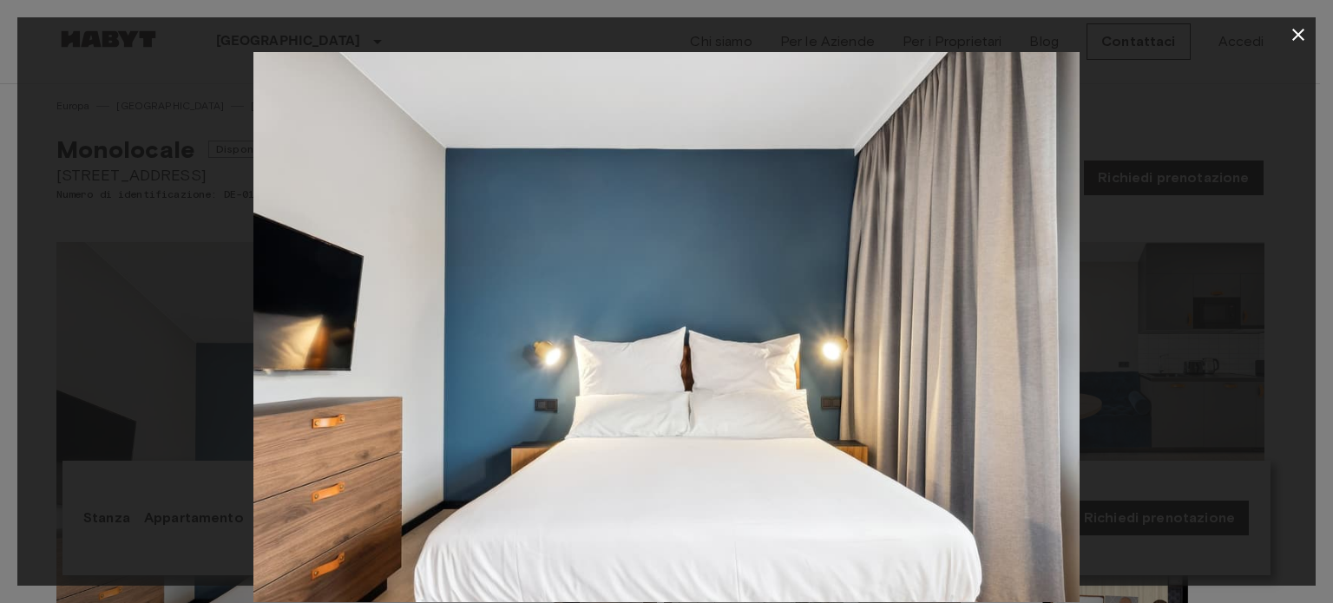
click at [1296, 35] on icon "button" at bounding box center [1298, 34] width 21 height 21
